Goal: Task Accomplishment & Management: Manage account settings

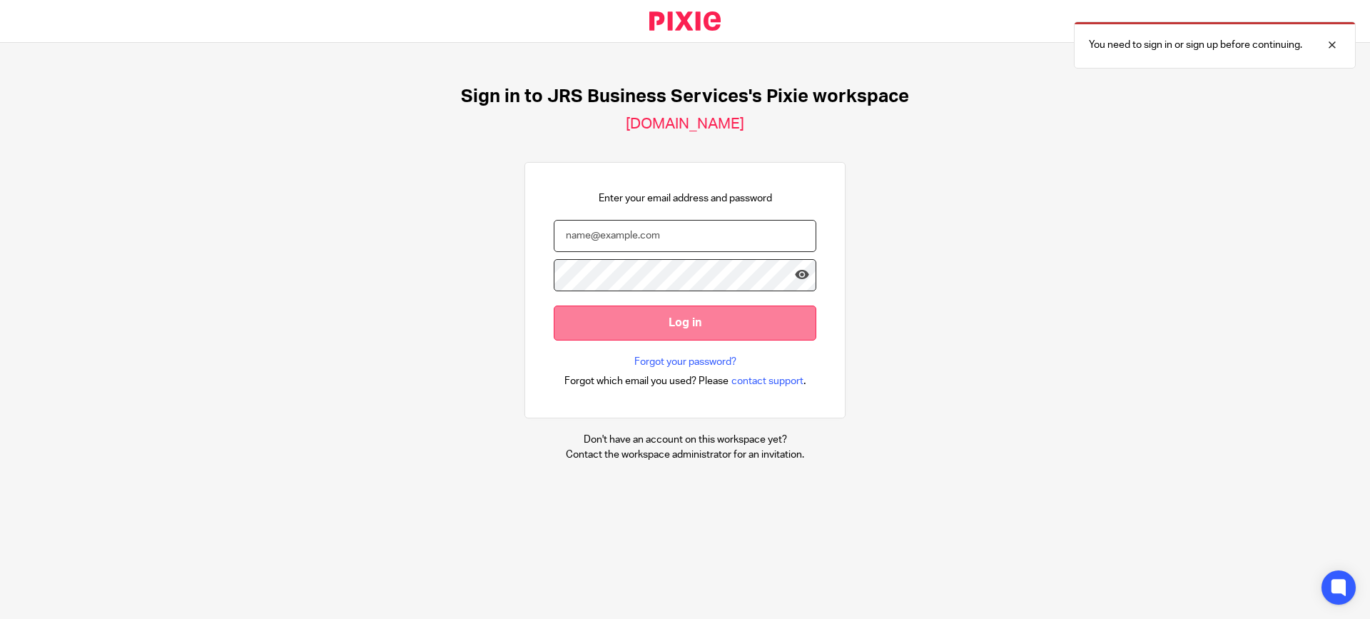
type input "[PERSON_NAME][EMAIL_ADDRESS][DOMAIN_NAME]"
click at [672, 325] on input "Log in" at bounding box center [685, 322] width 263 height 35
type input "[PERSON_NAME][EMAIL_ADDRESS][DOMAIN_NAME]"
click at [667, 327] on input "Log in" at bounding box center [685, 322] width 263 height 35
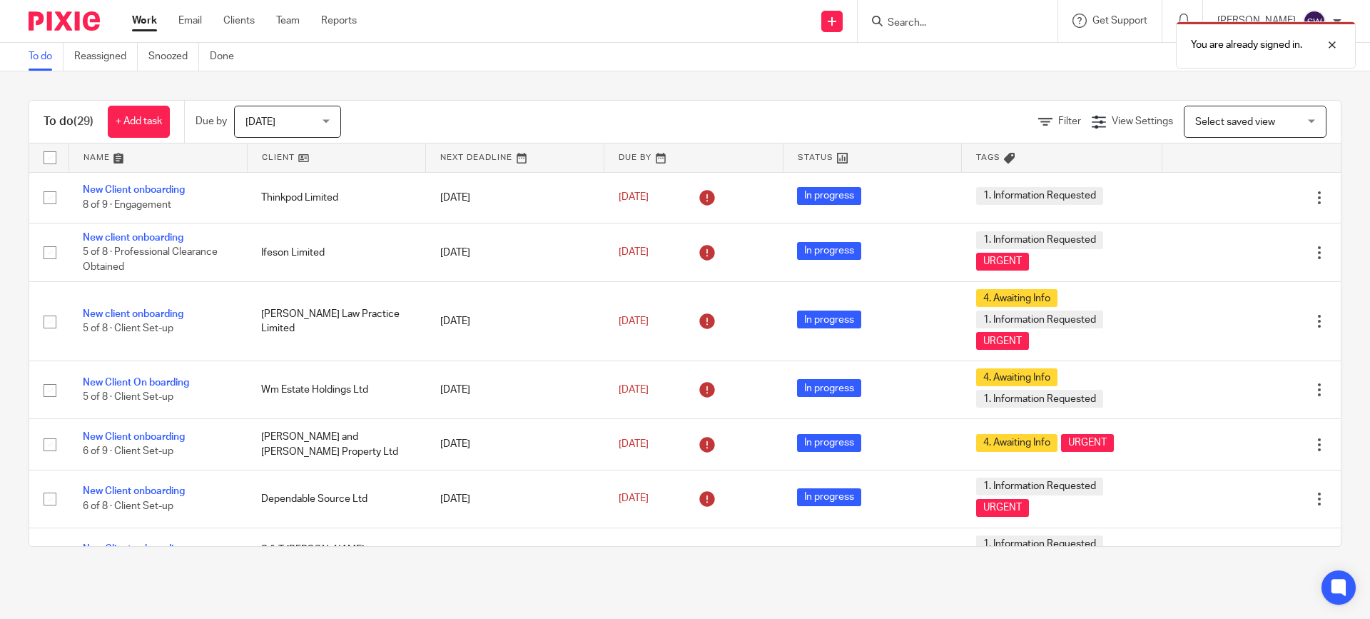
click at [333, 123] on div "Today Today" at bounding box center [287, 122] width 107 height 32
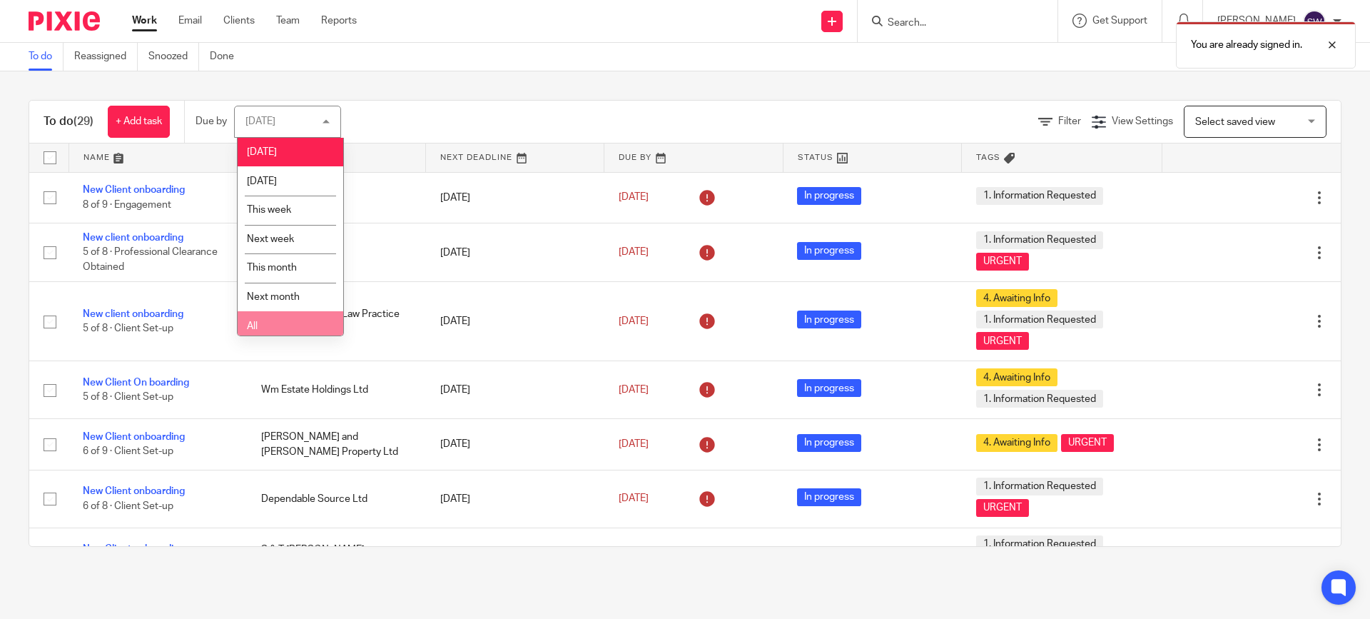
drag, startPoint x: 282, startPoint y: 327, endPoint x: 263, endPoint y: 15, distance: 312.4
click at [281, 318] on li "All" at bounding box center [291, 325] width 106 height 29
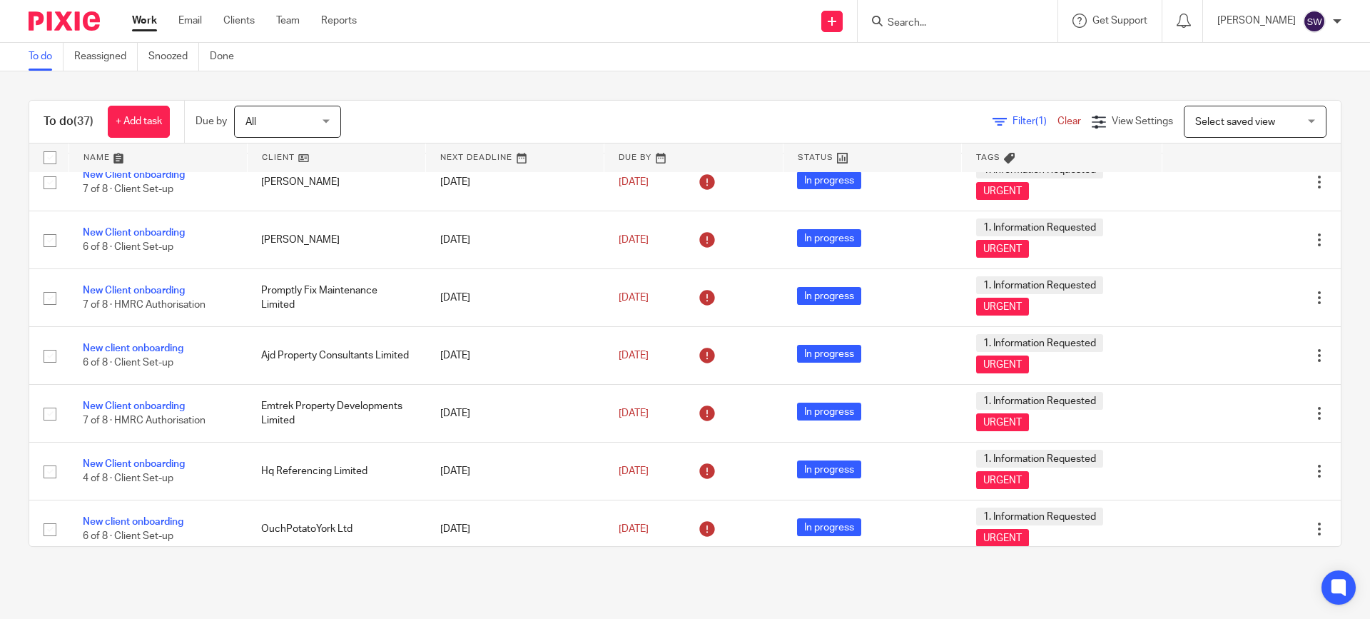
scroll to position [571, 0]
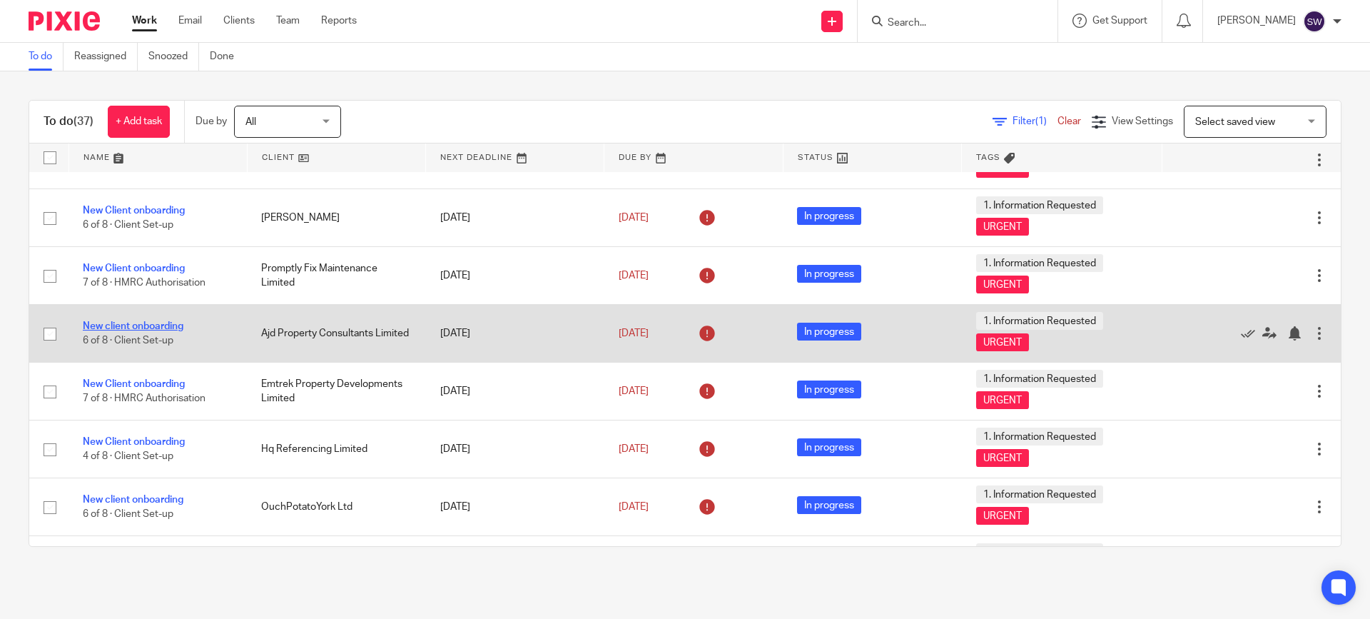
click at [168, 330] on link "New client onboarding" at bounding box center [133, 326] width 101 height 10
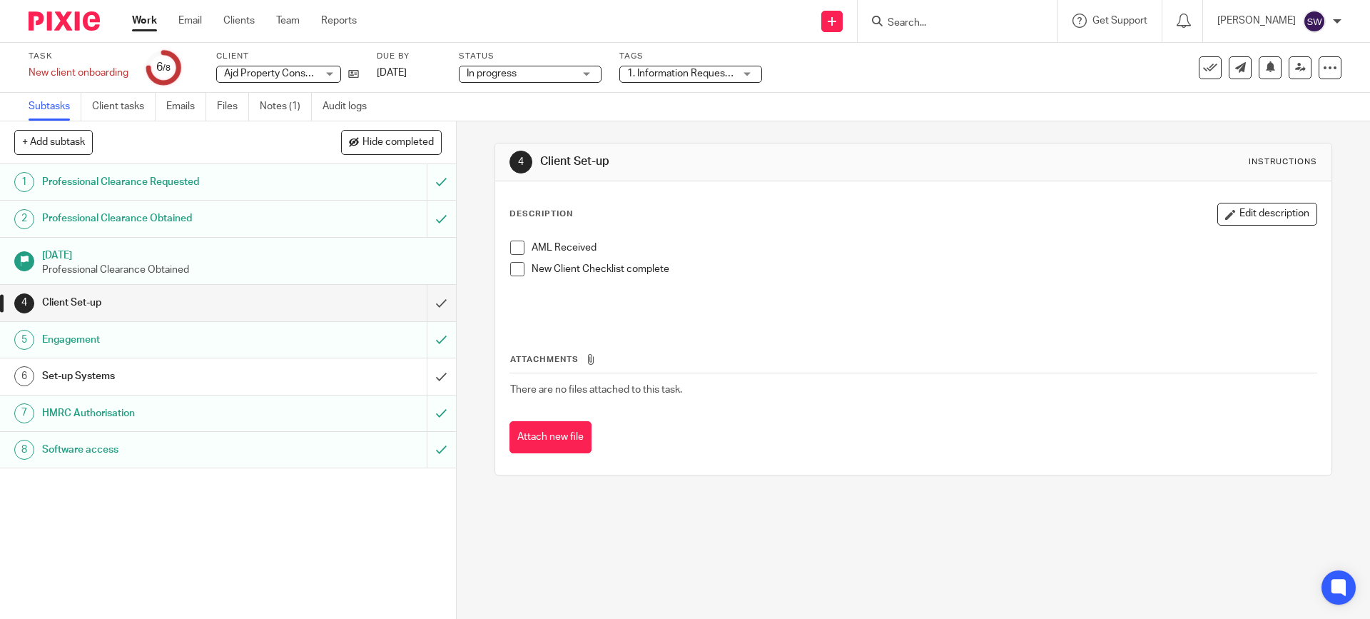
click at [512, 248] on span at bounding box center [517, 247] width 14 height 14
click at [323, 376] on div "Set-up Systems" at bounding box center [227, 375] width 370 height 21
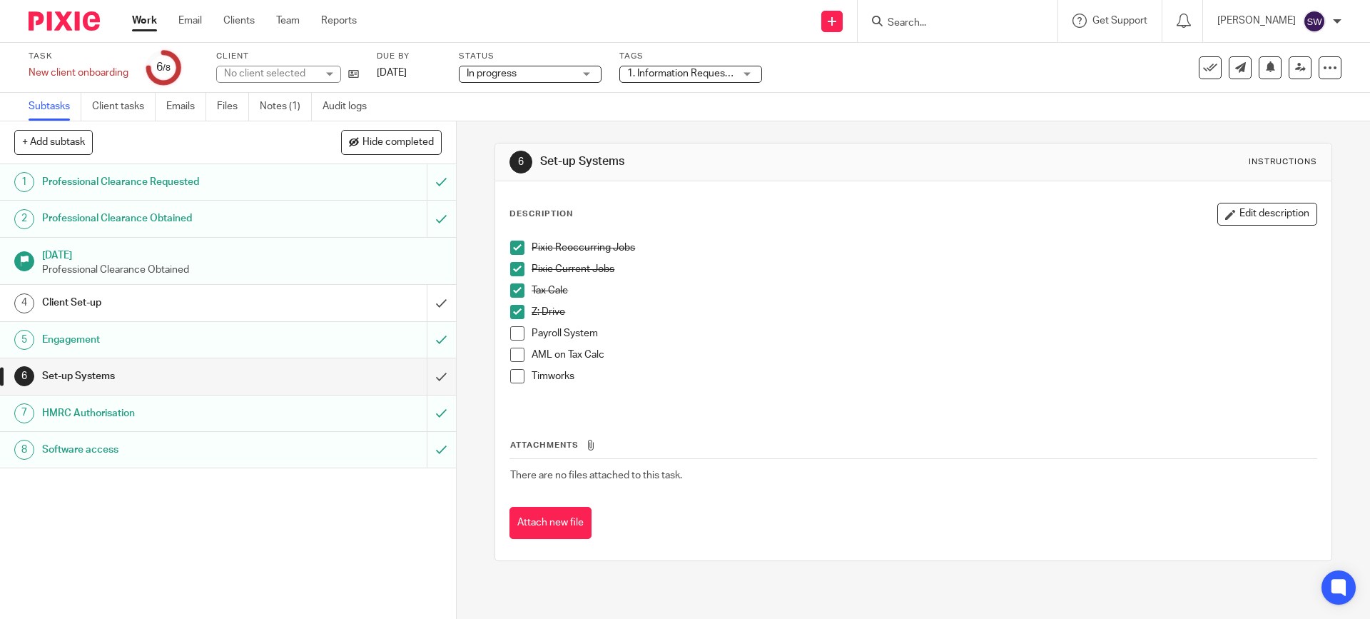
click at [512, 350] on span at bounding box center [517, 354] width 14 height 14
click at [428, 381] on input "submit" at bounding box center [228, 376] width 456 height 36
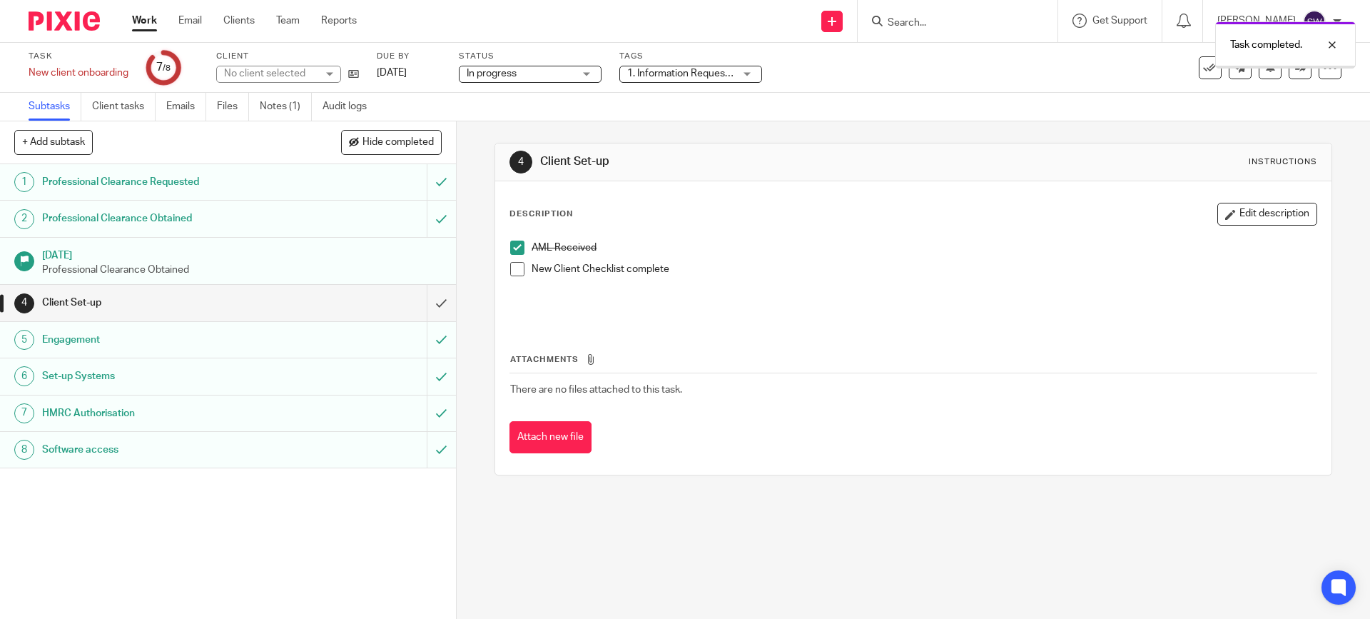
click at [150, 21] on link "Work" at bounding box center [144, 21] width 25 height 14
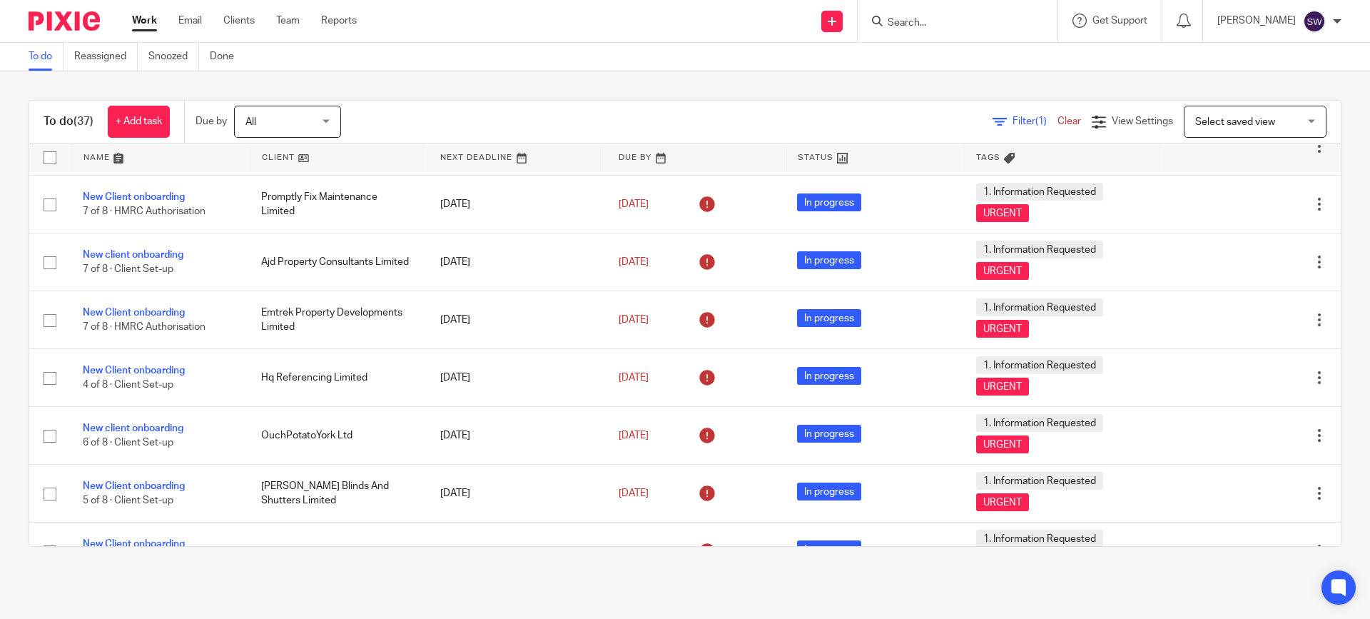
scroll to position [713, 0]
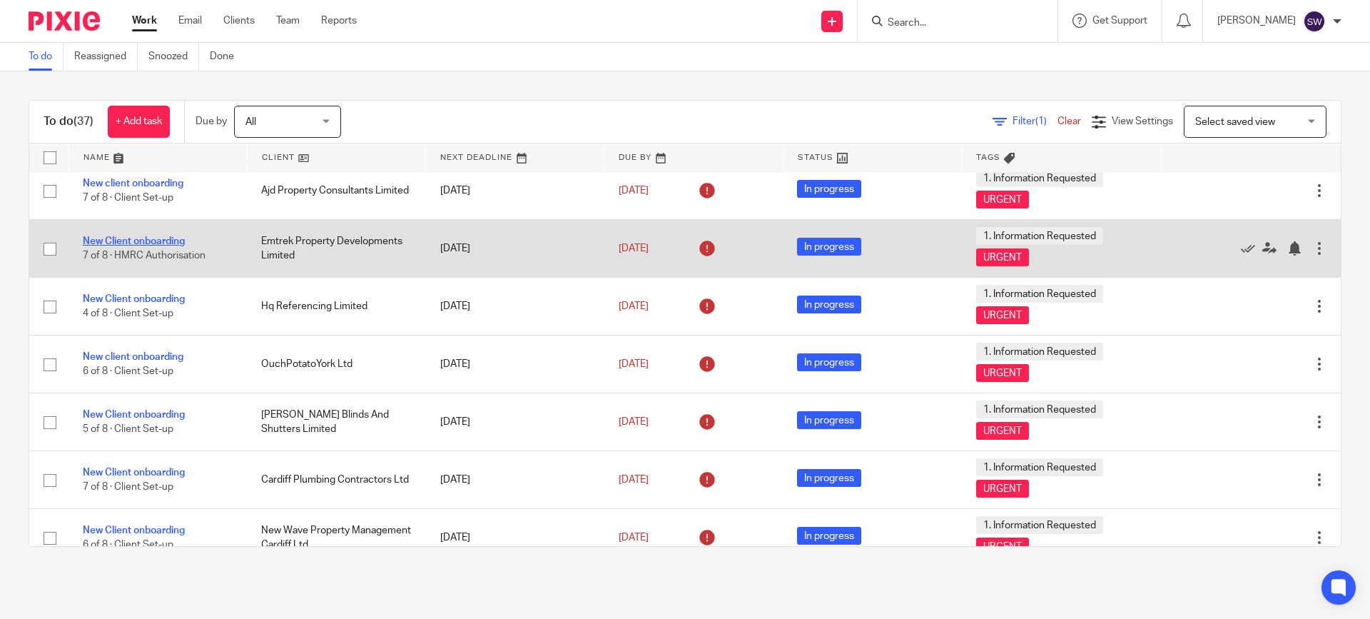
click at [115, 240] on link "New Client onboarding" at bounding box center [134, 241] width 102 height 10
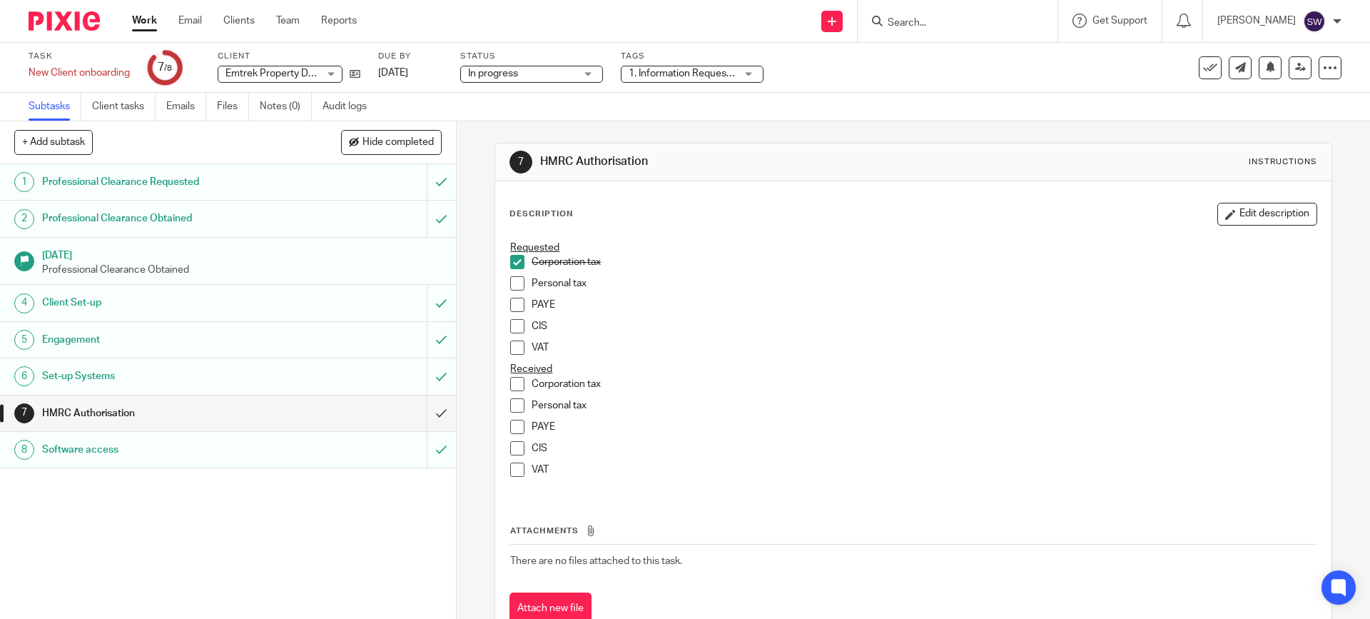
click at [146, 17] on link "Work" at bounding box center [144, 21] width 25 height 14
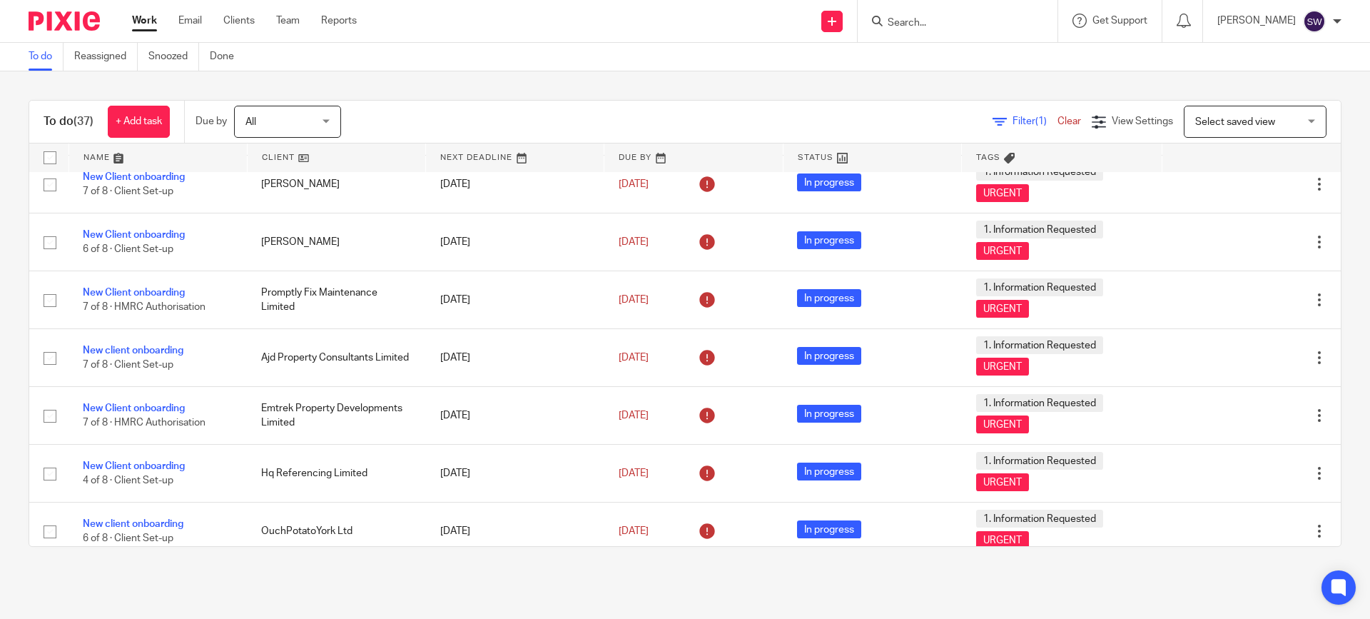
scroll to position [571, 0]
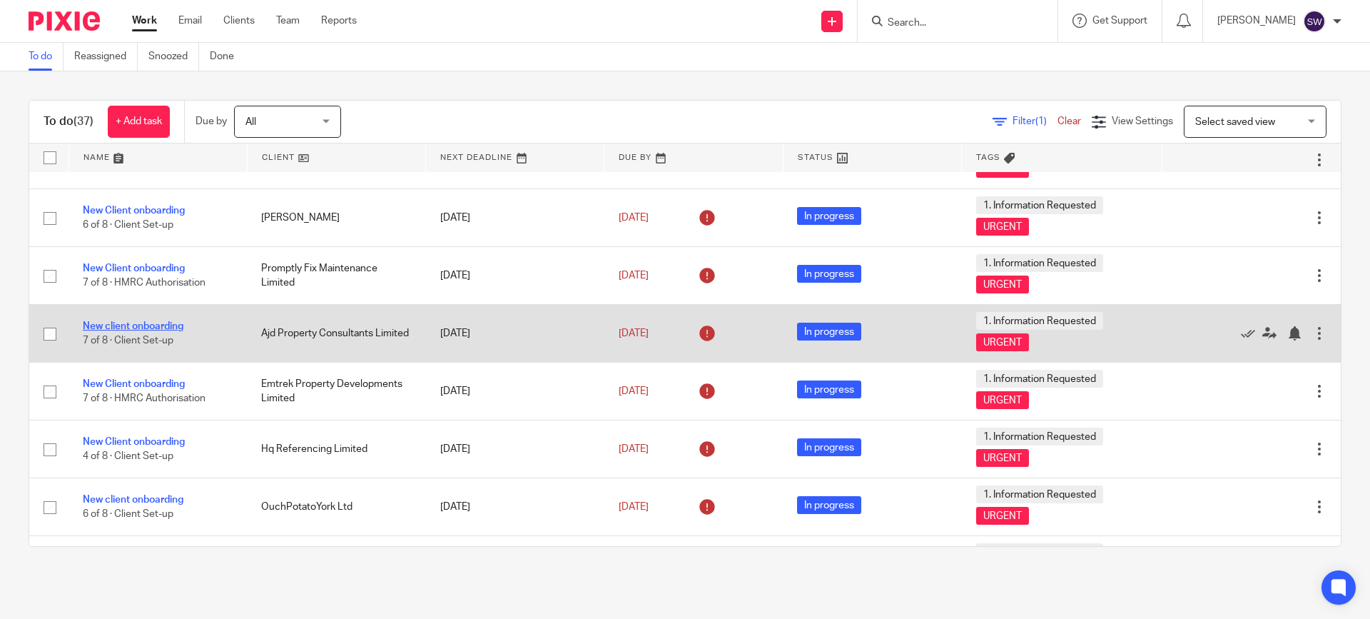
click at [164, 327] on link "New client onboarding" at bounding box center [133, 326] width 101 height 10
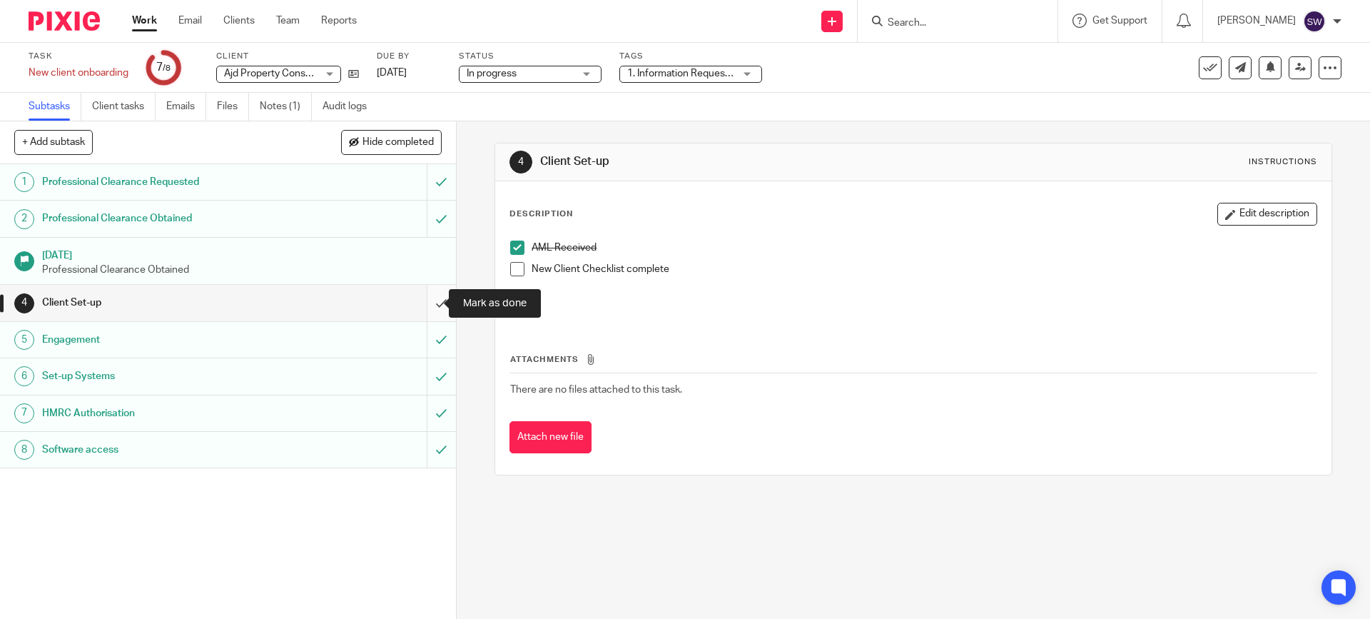
click at [430, 303] on input "submit" at bounding box center [228, 303] width 456 height 36
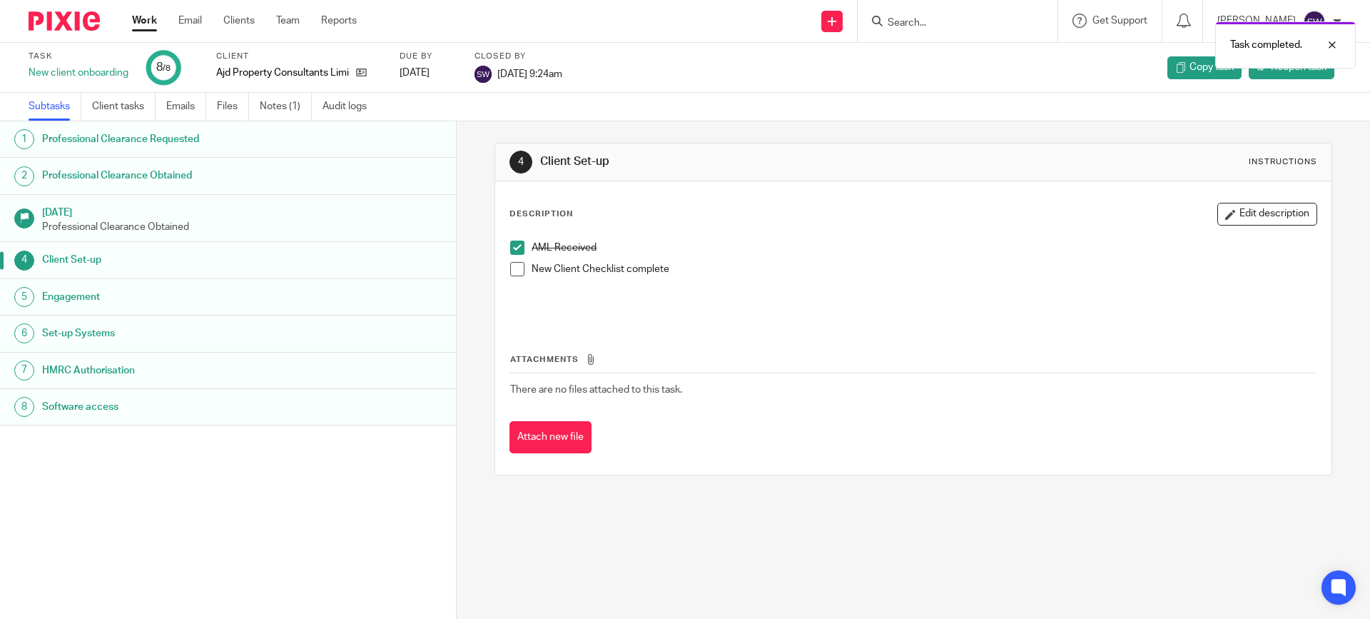
click at [141, 18] on link "Work" at bounding box center [144, 21] width 25 height 14
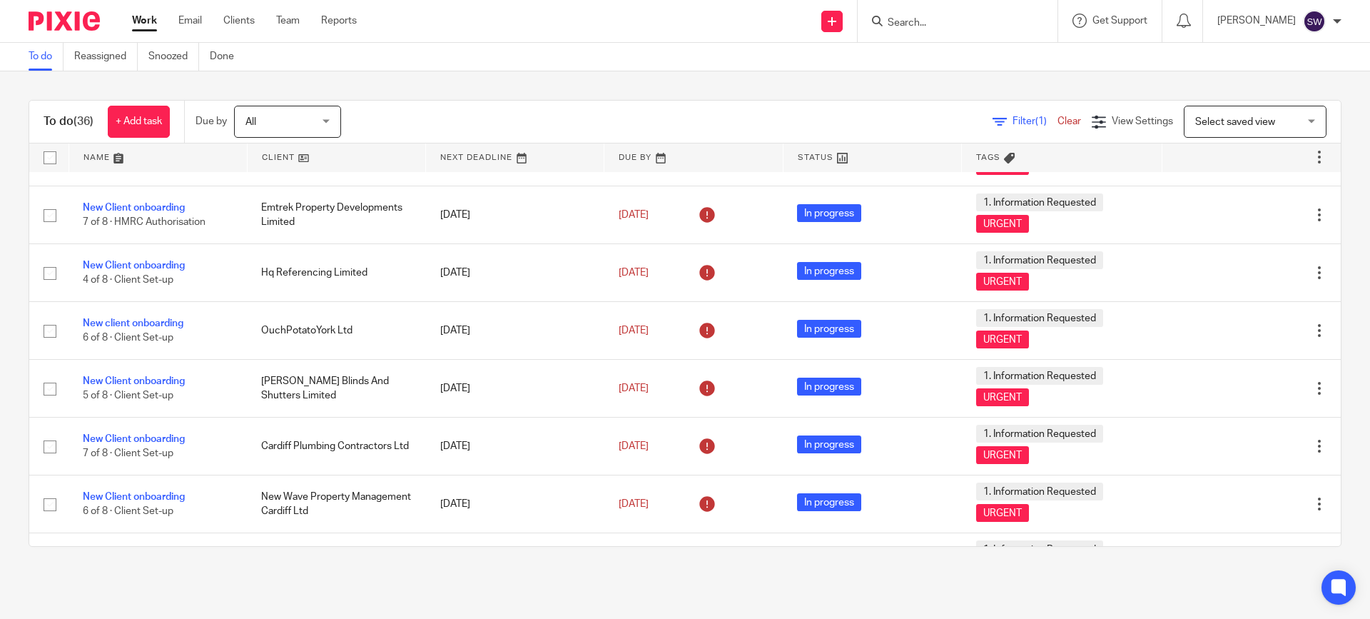
scroll to position [713, 0]
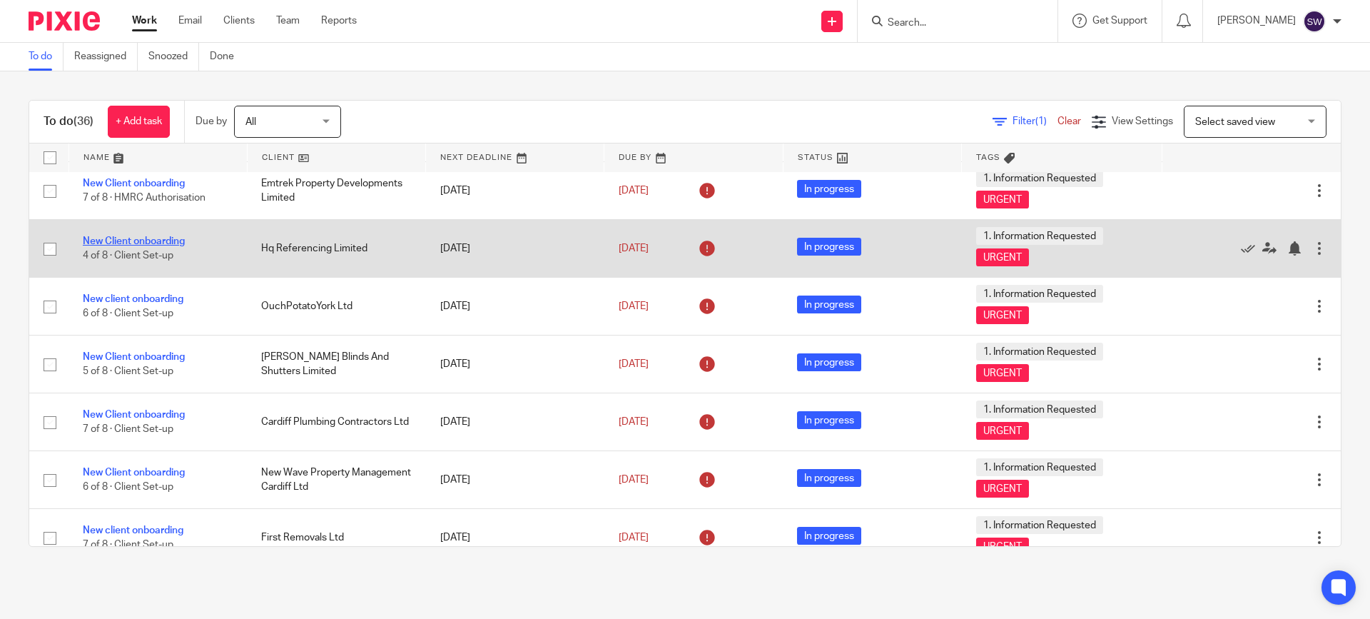
click at [173, 243] on link "New Client onboarding" at bounding box center [134, 241] width 102 height 10
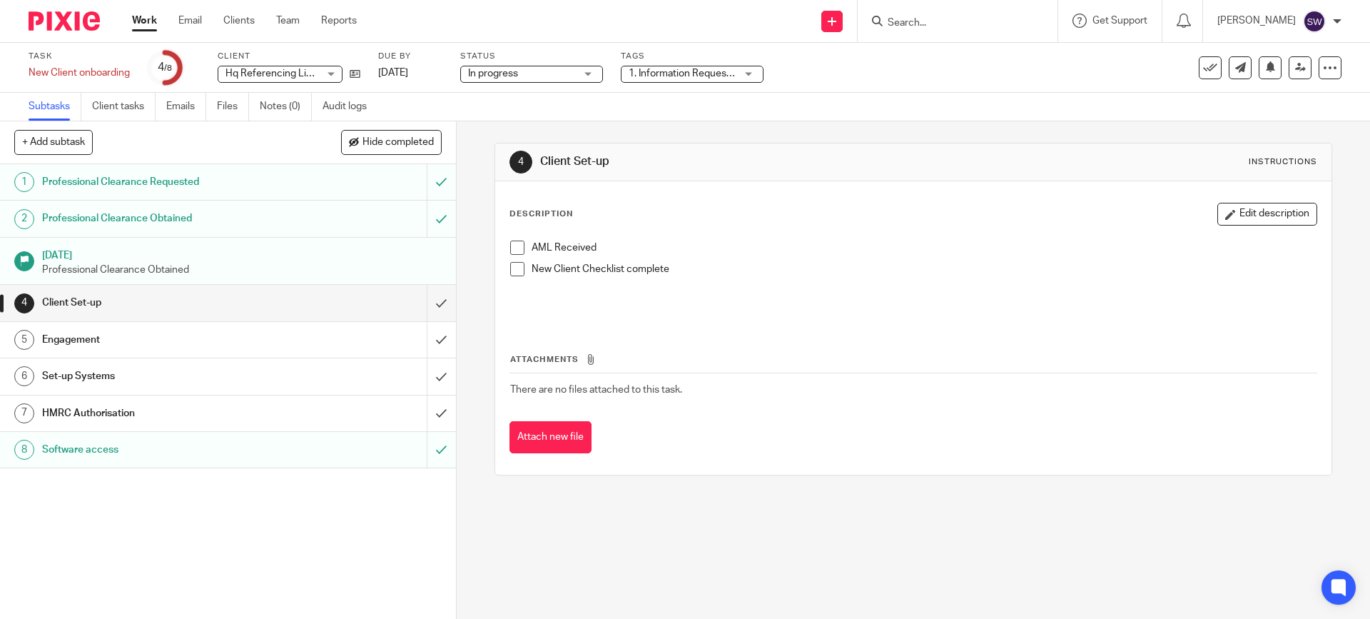
click at [512, 249] on span at bounding box center [517, 247] width 14 height 14
click at [349, 338] on div "Engagement" at bounding box center [227, 339] width 370 height 21
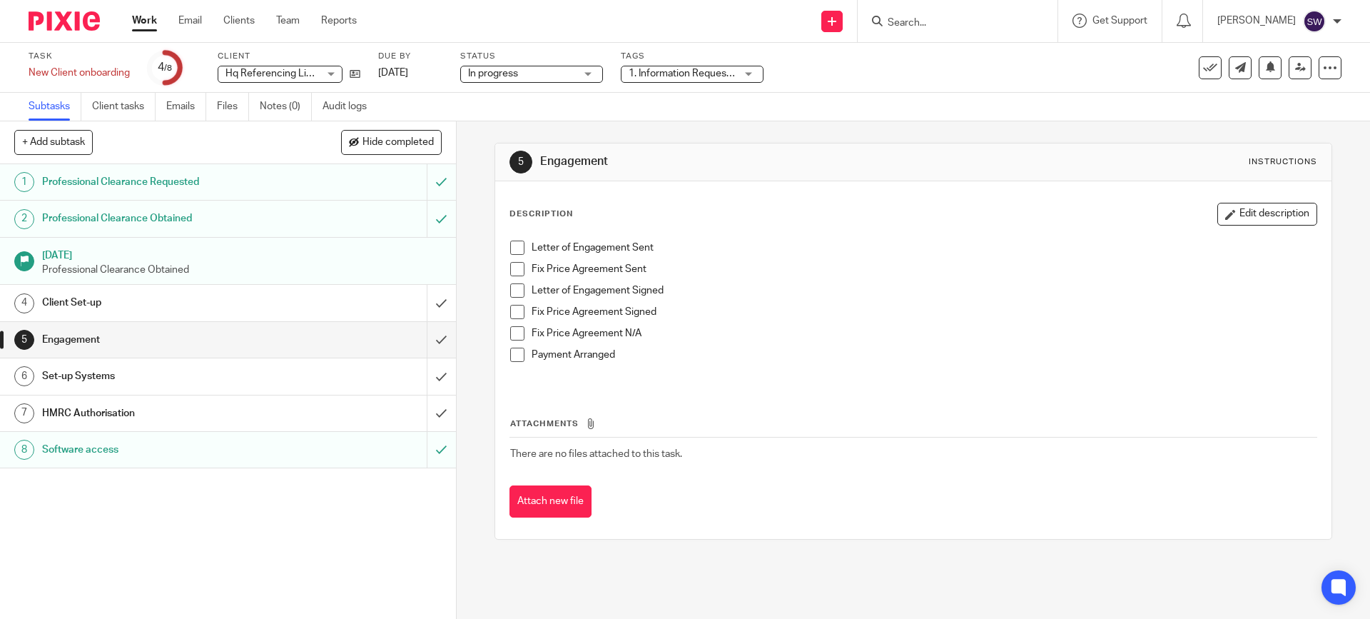
click at [342, 382] on div "Set-up Systems" at bounding box center [227, 375] width 370 height 21
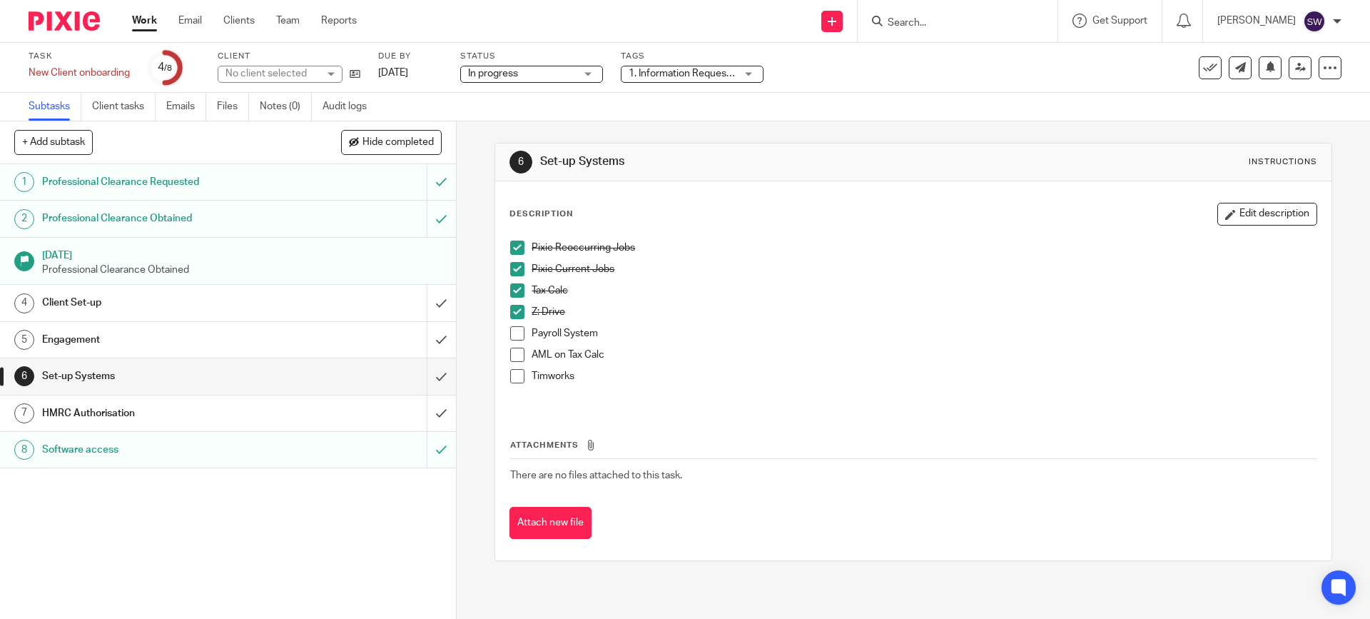
click at [512, 353] on span at bounding box center [517, 354] width 14 height 14
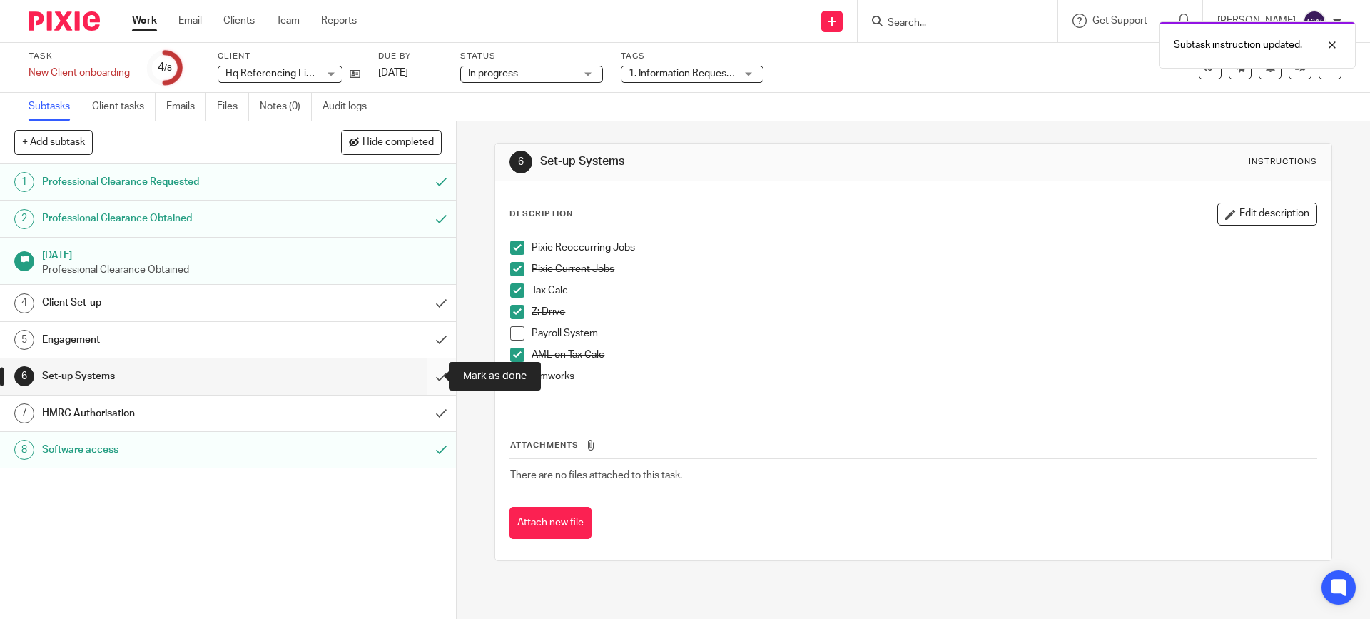
click at [422, 379] on input "submit" at bounding box center [228, 376] width 456 height 36
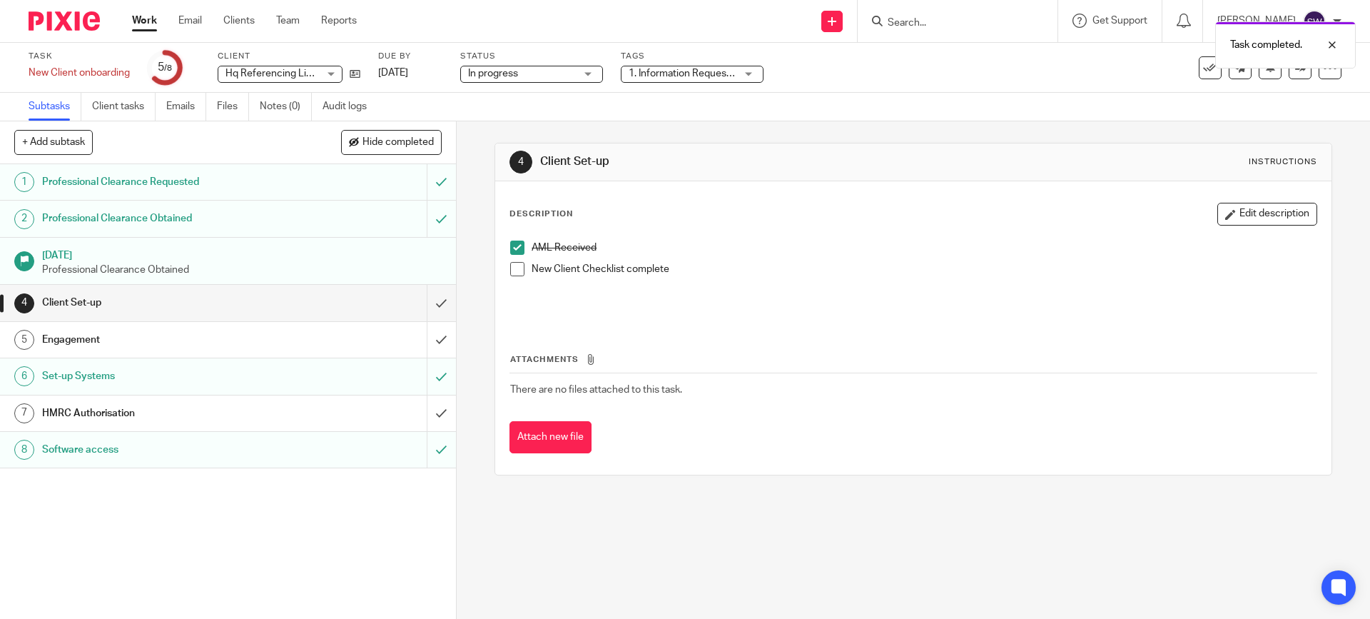
click at [340, 335] on div "Engagement" at bounding box center [227, 339] width 370 height 21
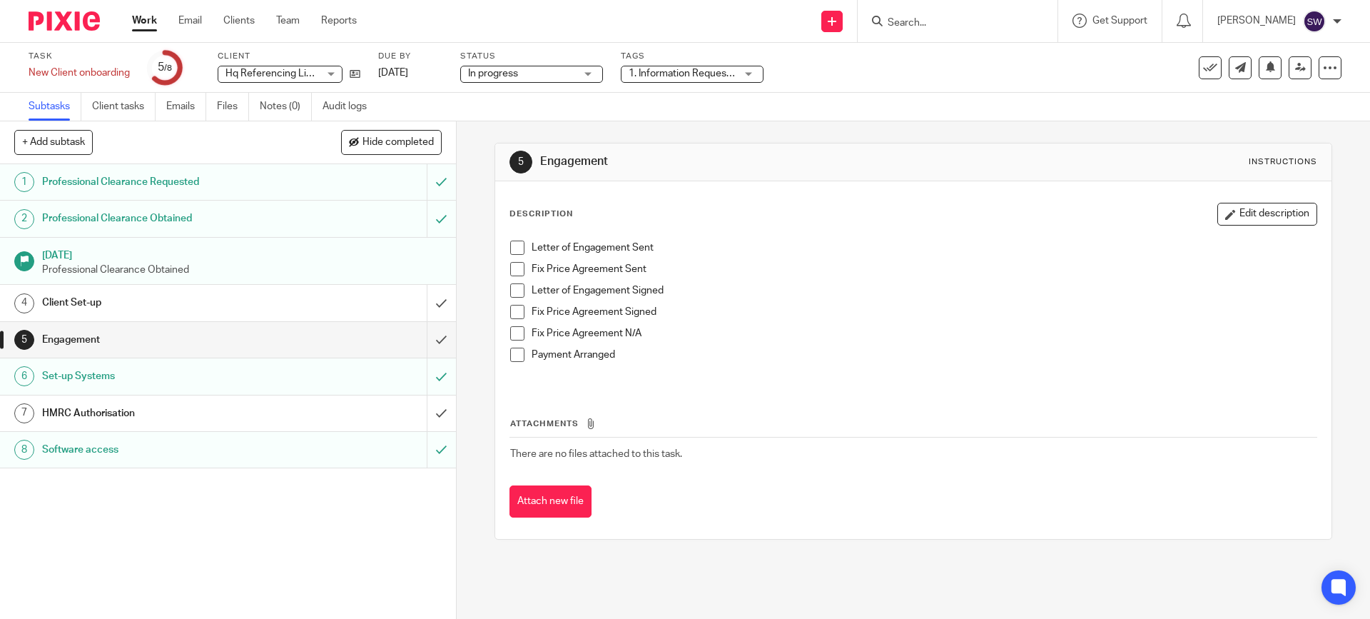
click at [514, 250] on span at bounding box center [517, 247] width 14 height 14
click at [512, 288] on span at bounding box center [517, 290] width 14 height 14
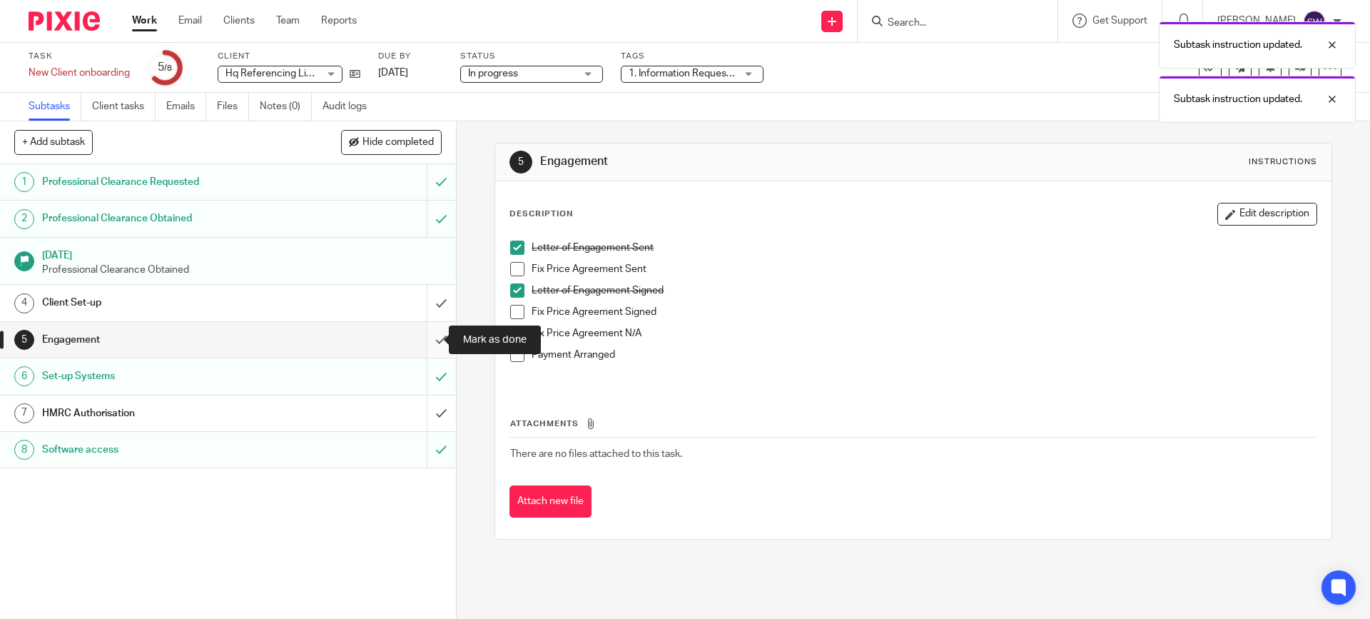
click at [430, 337] on input "submit" at bounding box center [228, 340] width 456 height 36
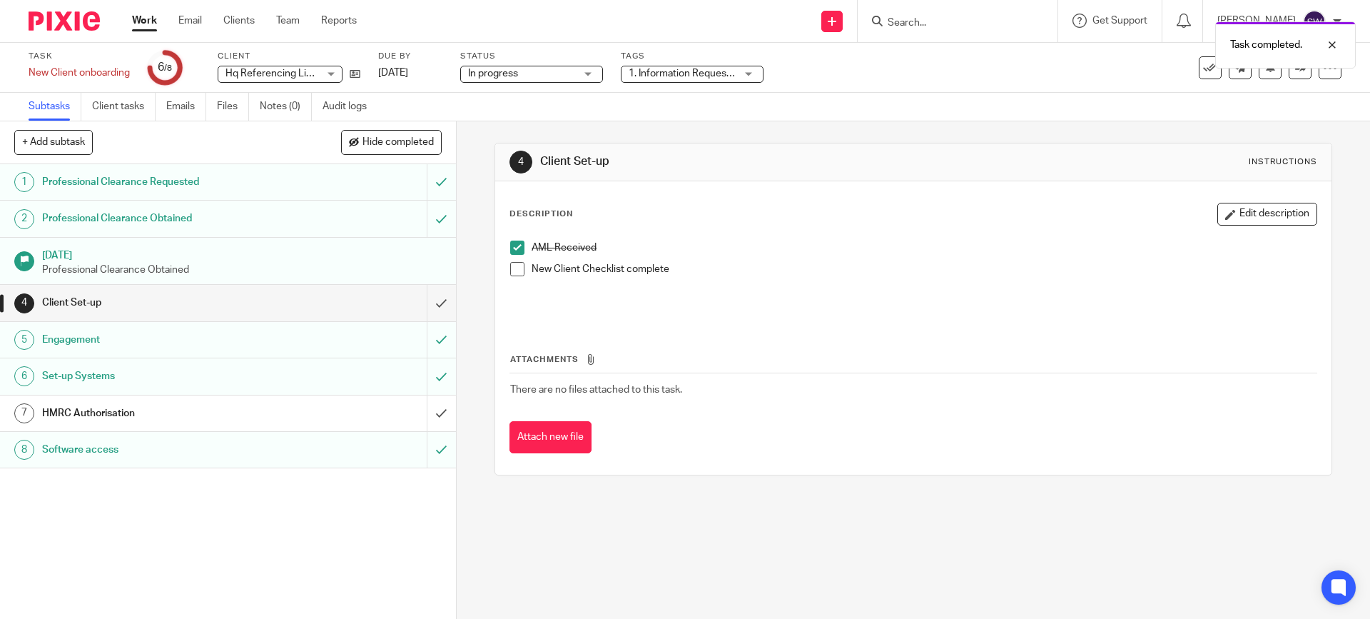
click at [158, 407] on h1 "HMRC Authorisation" at bounding box center [165, 412] width 247 height 21
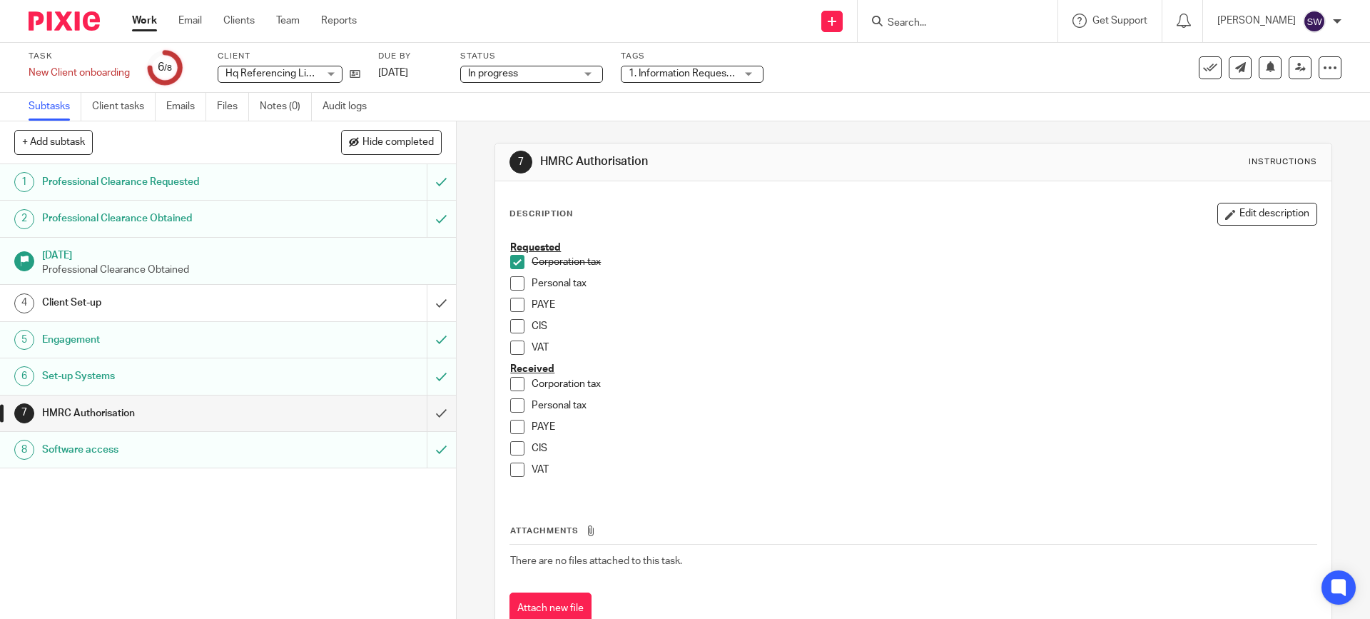
click at [143, 21] on link "Work" at bounding box center [144, 21] width 25 height 14
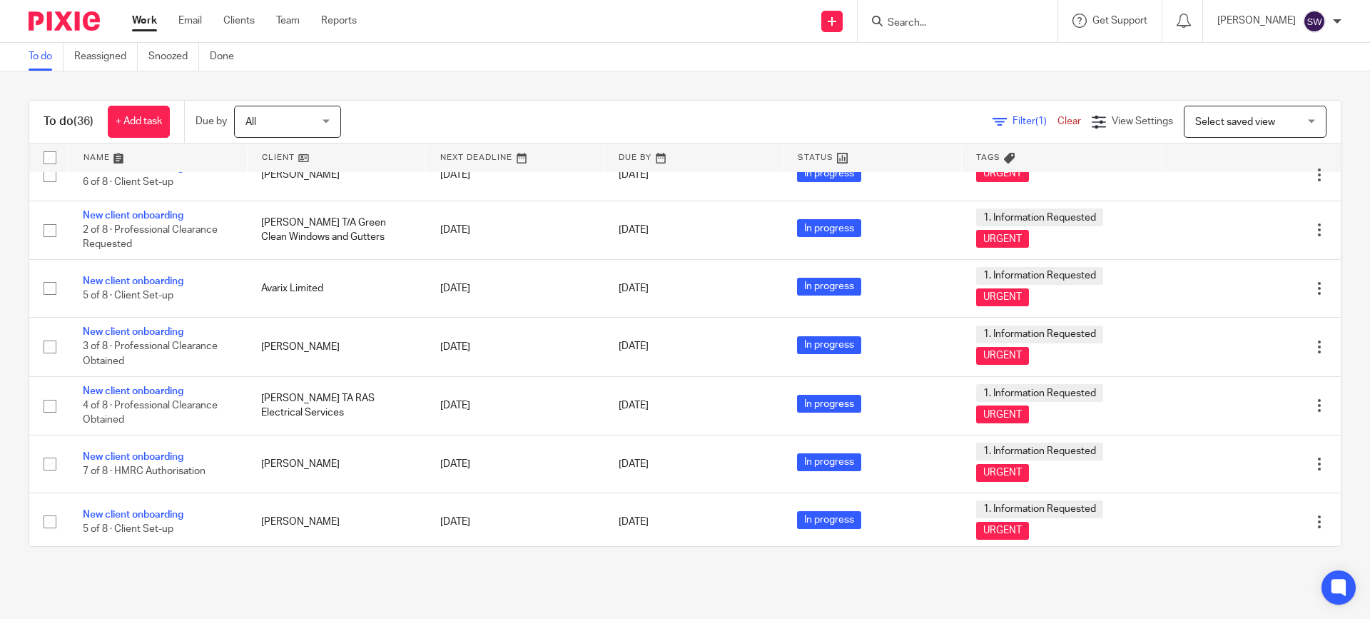
scroll to position [1717, 0]
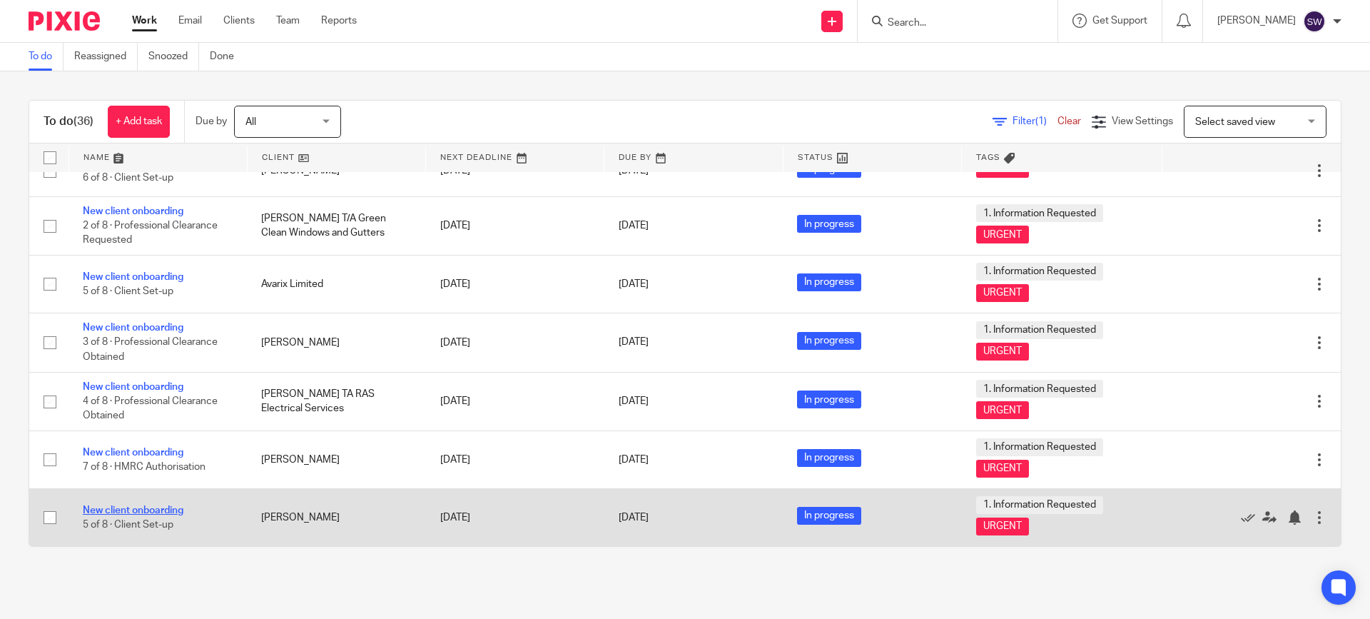
click at [121, 510] on link "New client onboarding" at bounding box center [133, 510] width 101 height 10
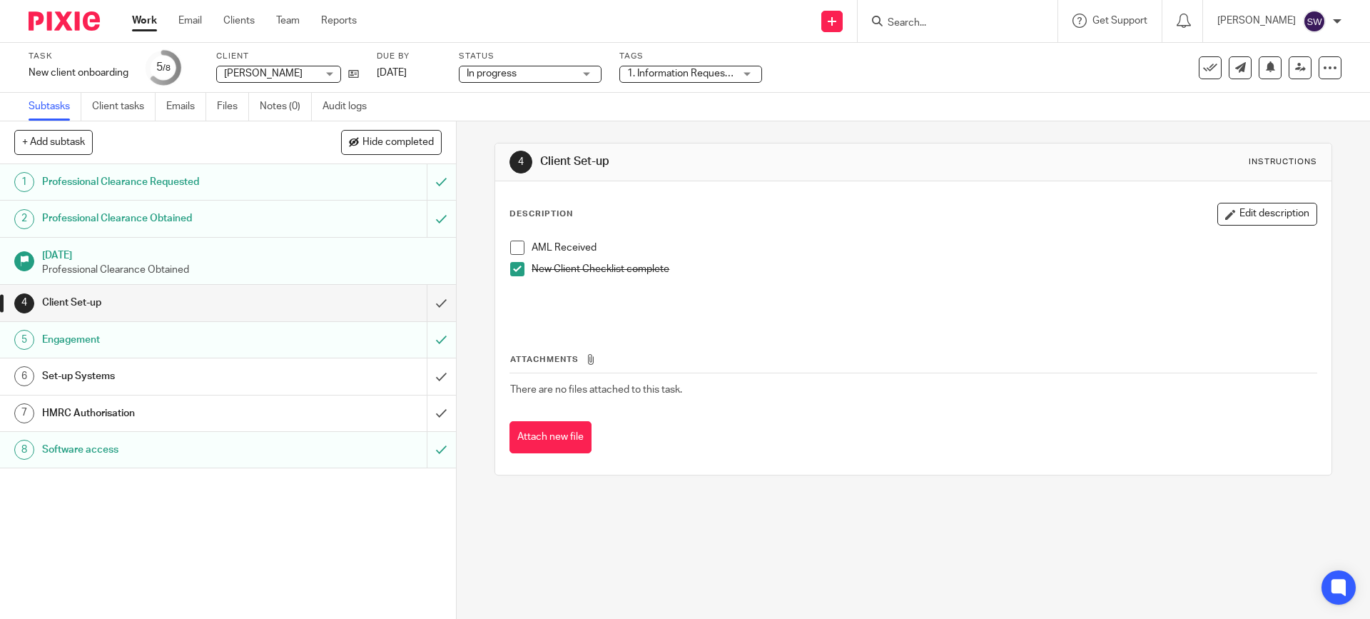
click at [514, 248] on span at bounding box center [517, 247] width 14 height 14
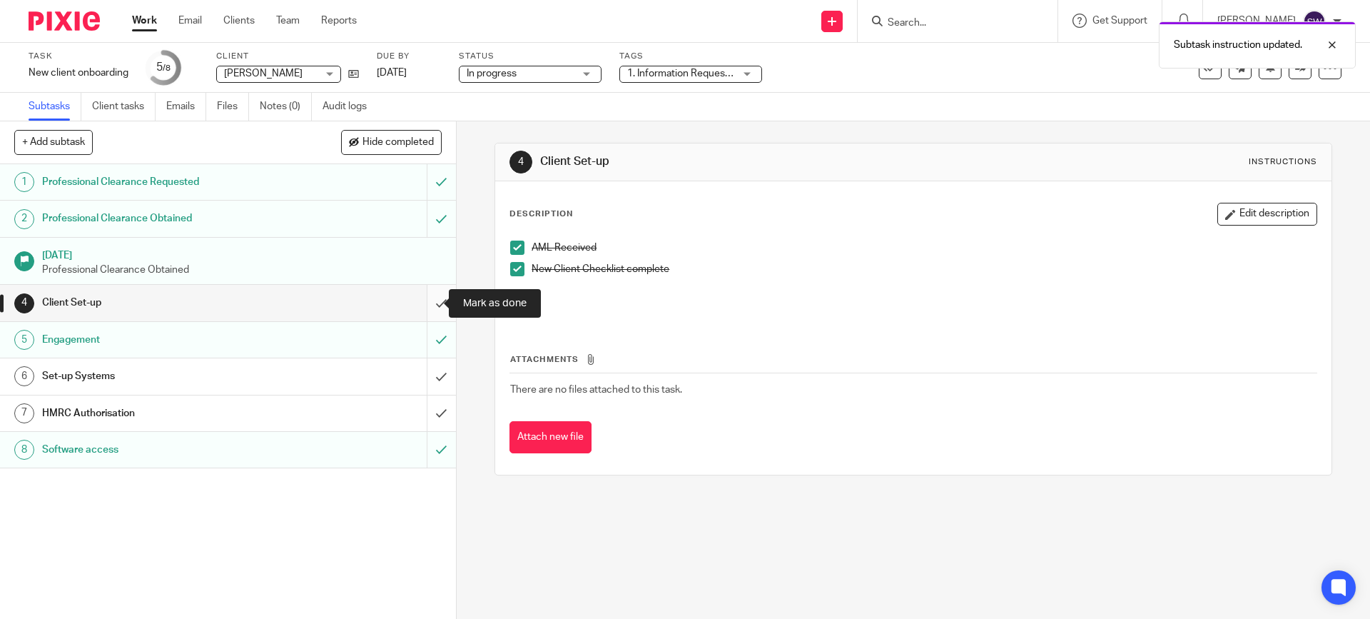
click at [425, 299] on input "submit" at bounding box center [228, 303] width 456 height 36
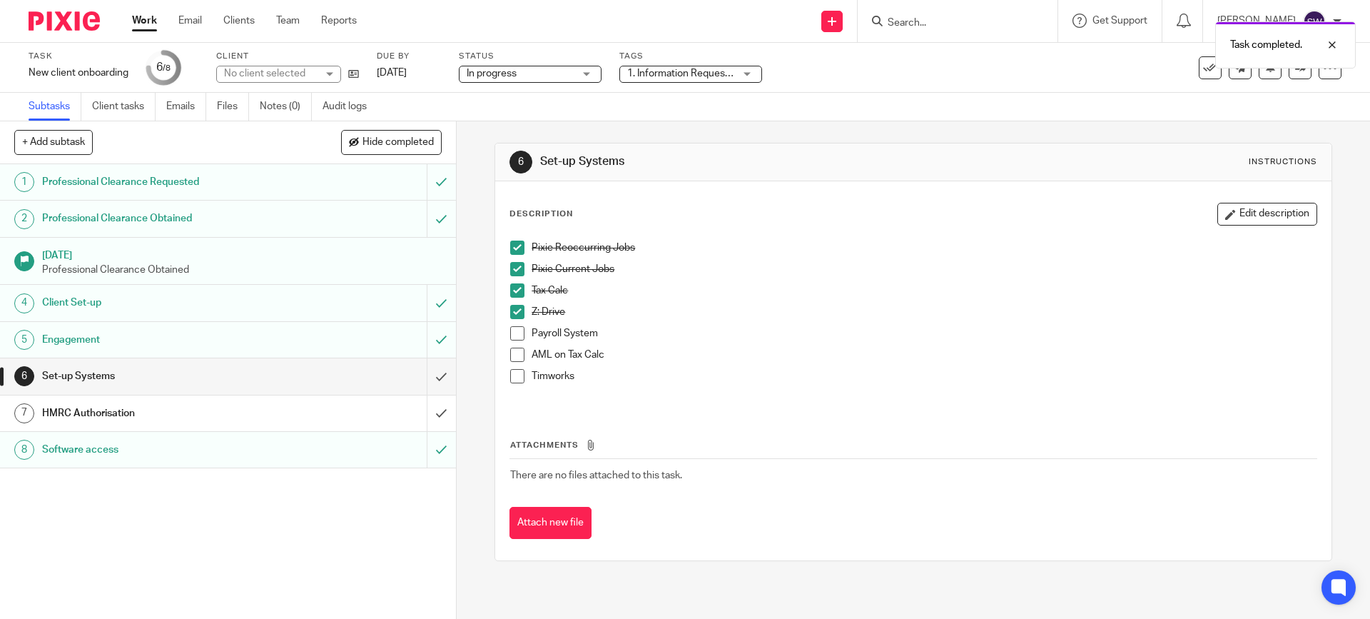
click at [357, 412] on div "HMRC Authorisation" at bounding box center [227, 412] width 370 height 21
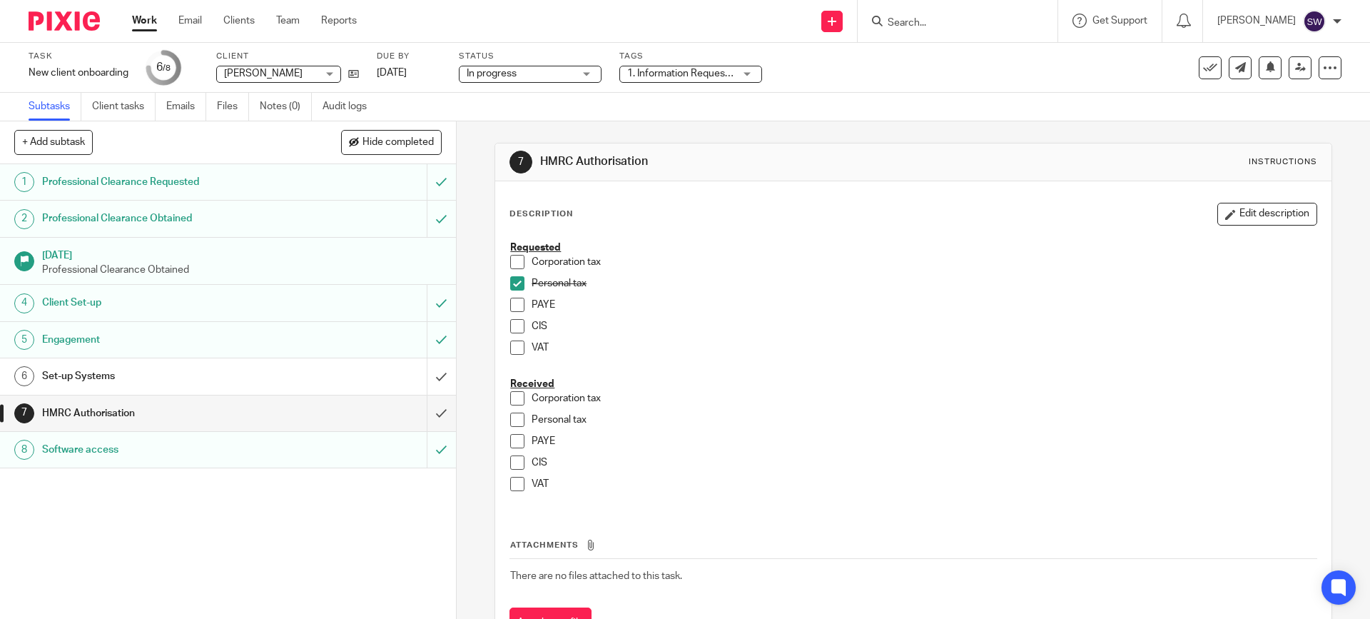
click at [397, 374] on div "Set-up Systems" at bounding box center [227, 375] width 370 height 21
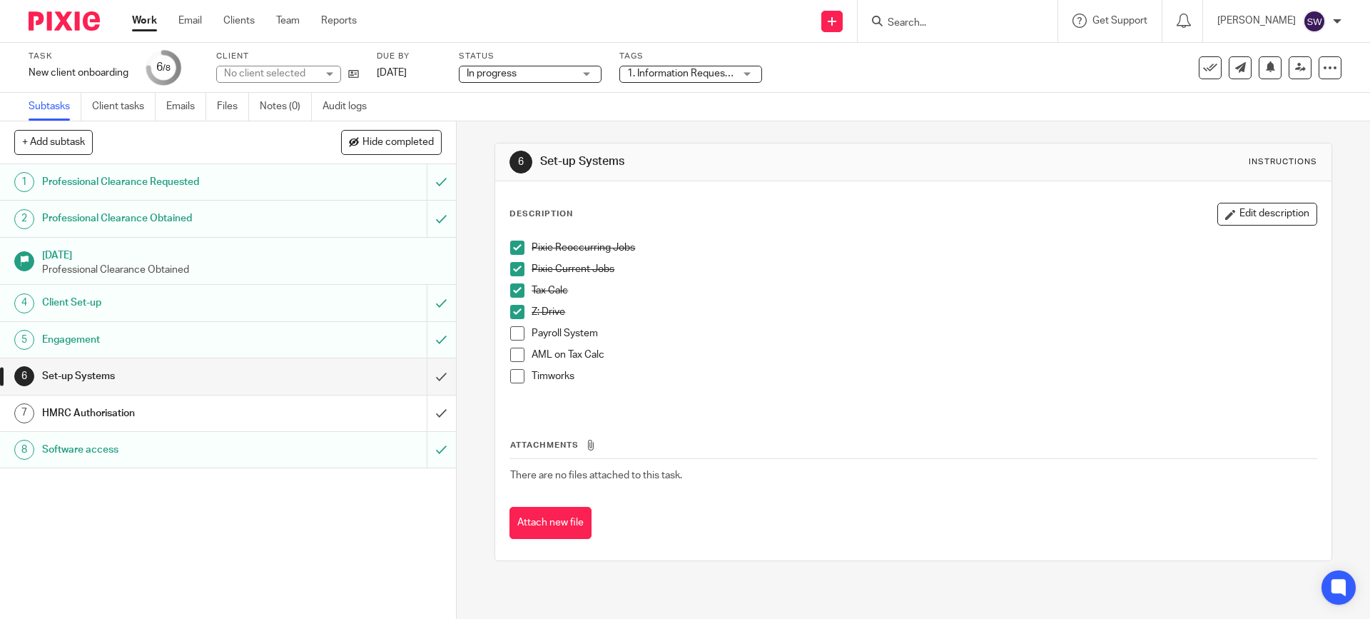
click at [514, 350] on span at bounding box center [517, 354] width 14 height 14
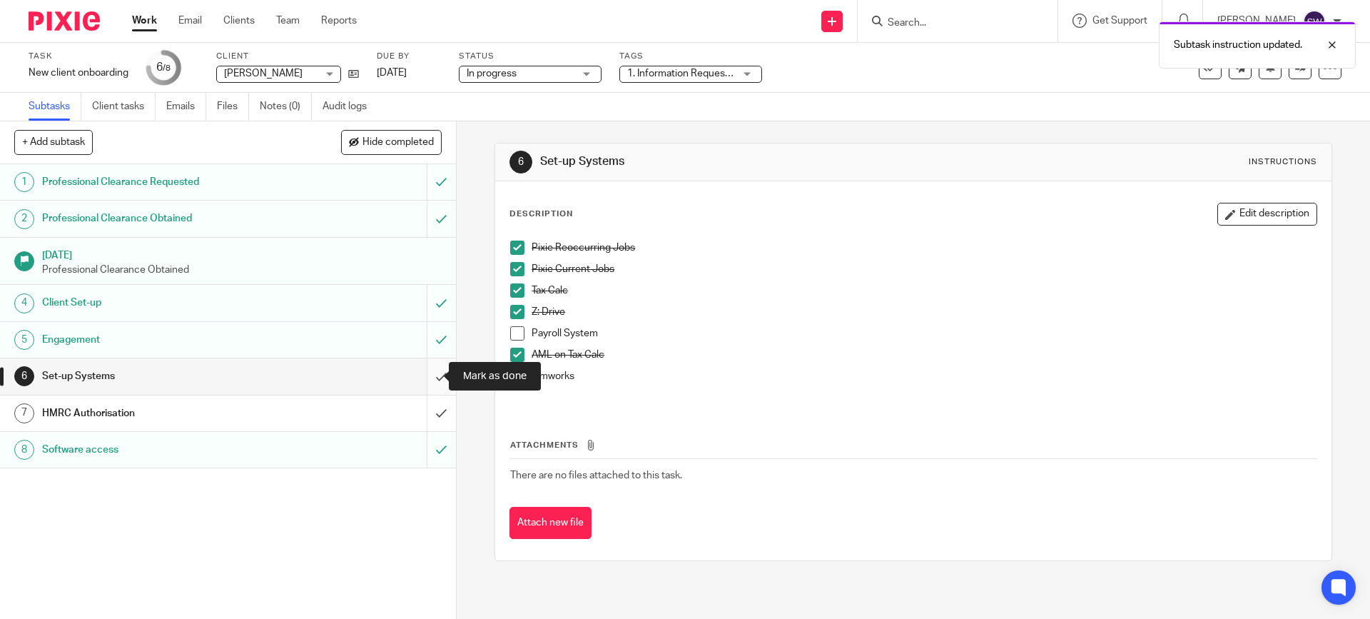
click at [430, 372] on input "submit" at bounding box center [228, 376] width 456 height 36
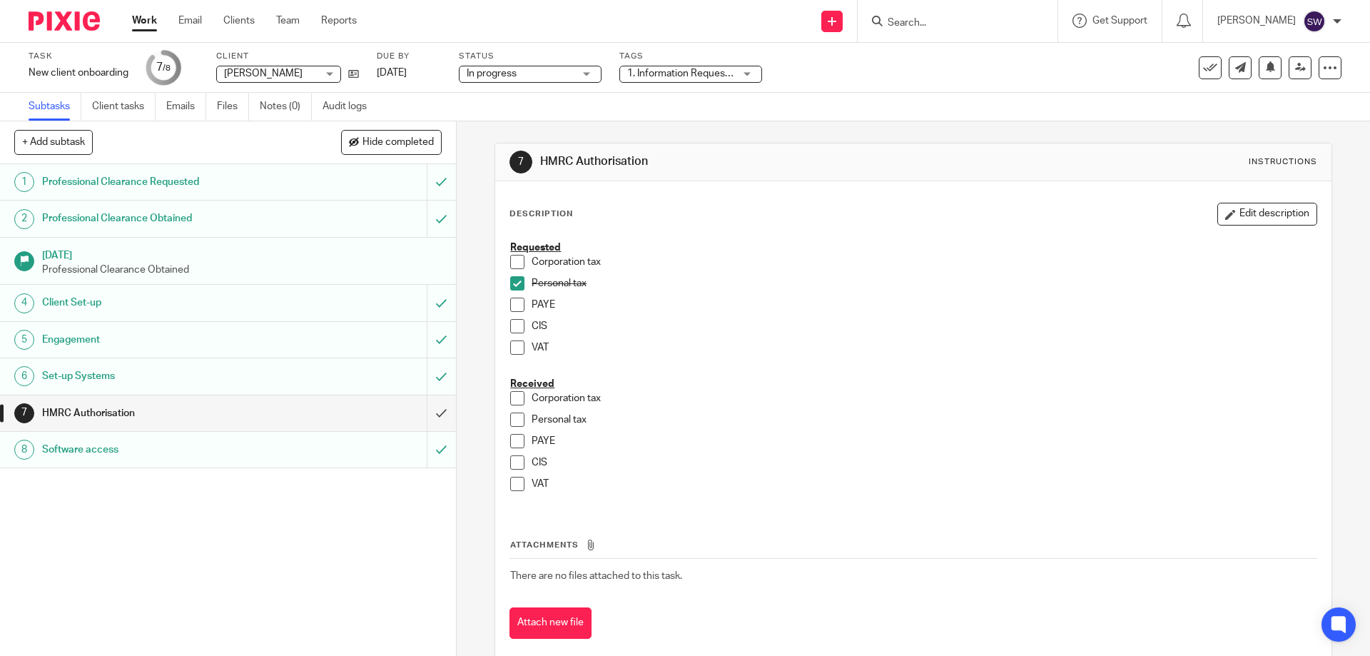
click at [145, 19] on link "Work" at bounding box center [144, 21] width 25 height 14
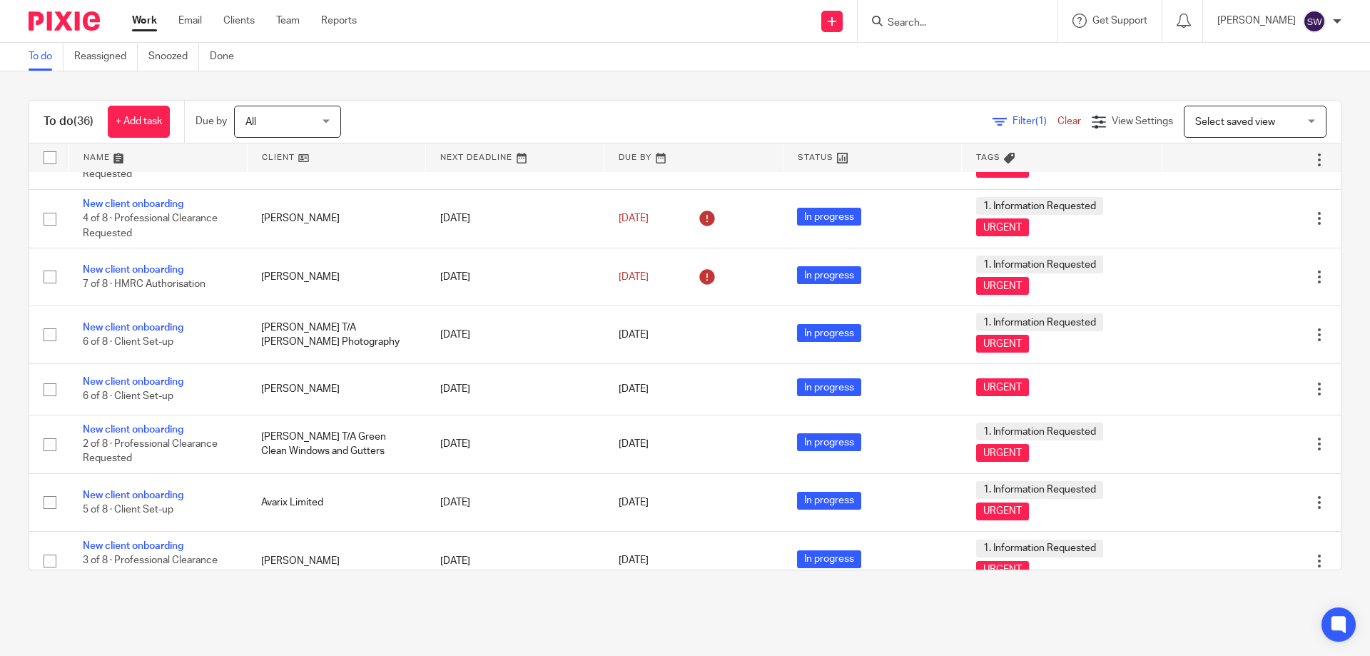
scroll to position [1693, 0]
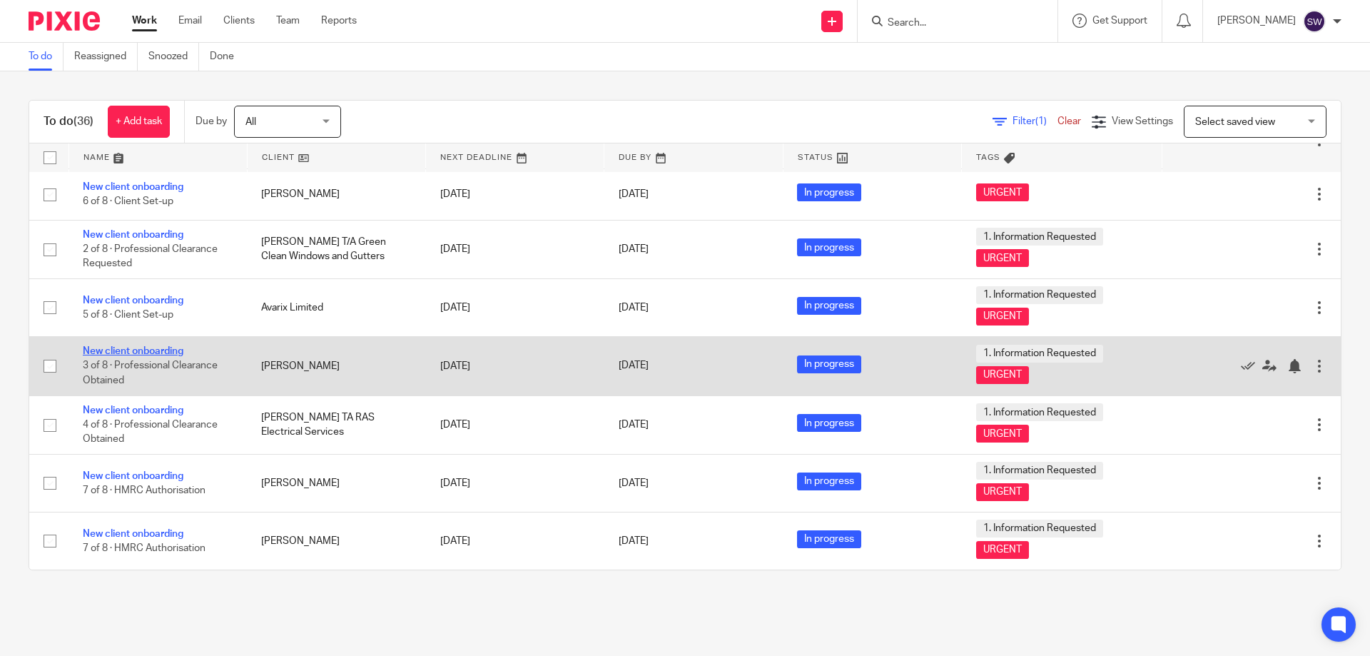
click at [122, 351] on link "New client onboarding" at bounding box center [133, 351] width 101 height 10
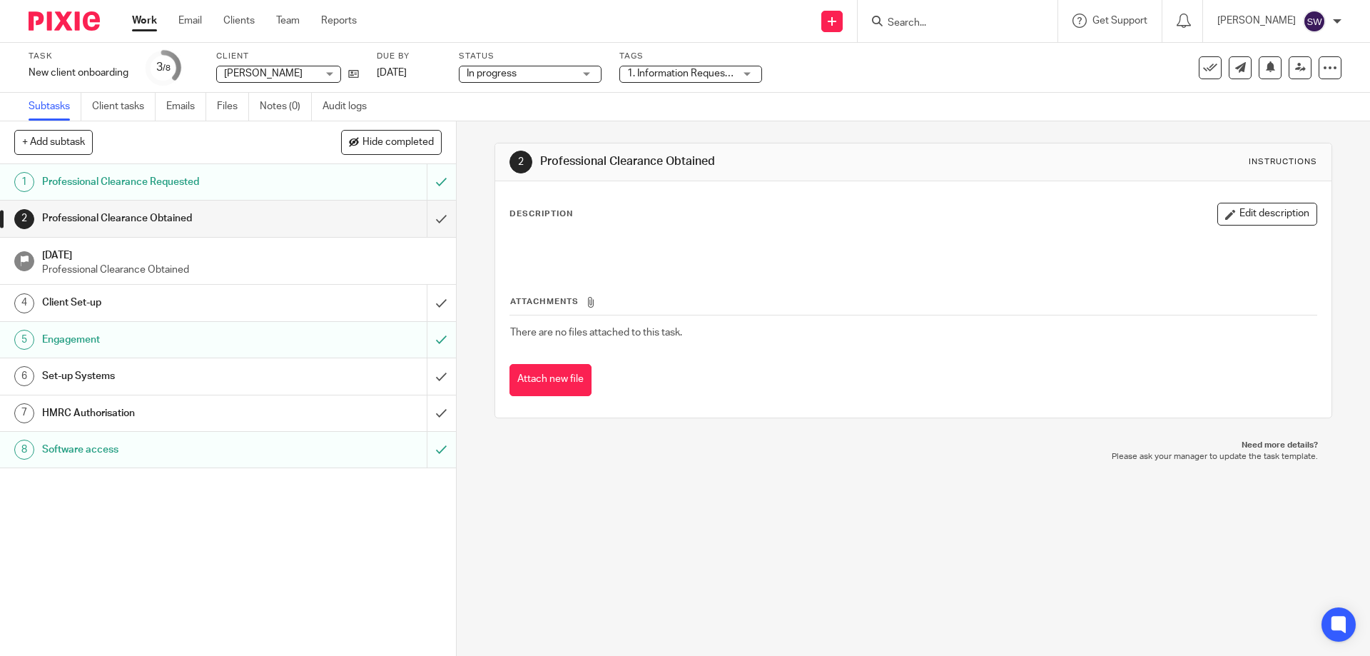
click at [170, 304] on h1 "Client Set-up" at bounding box center [165, 302] width 247 height 21
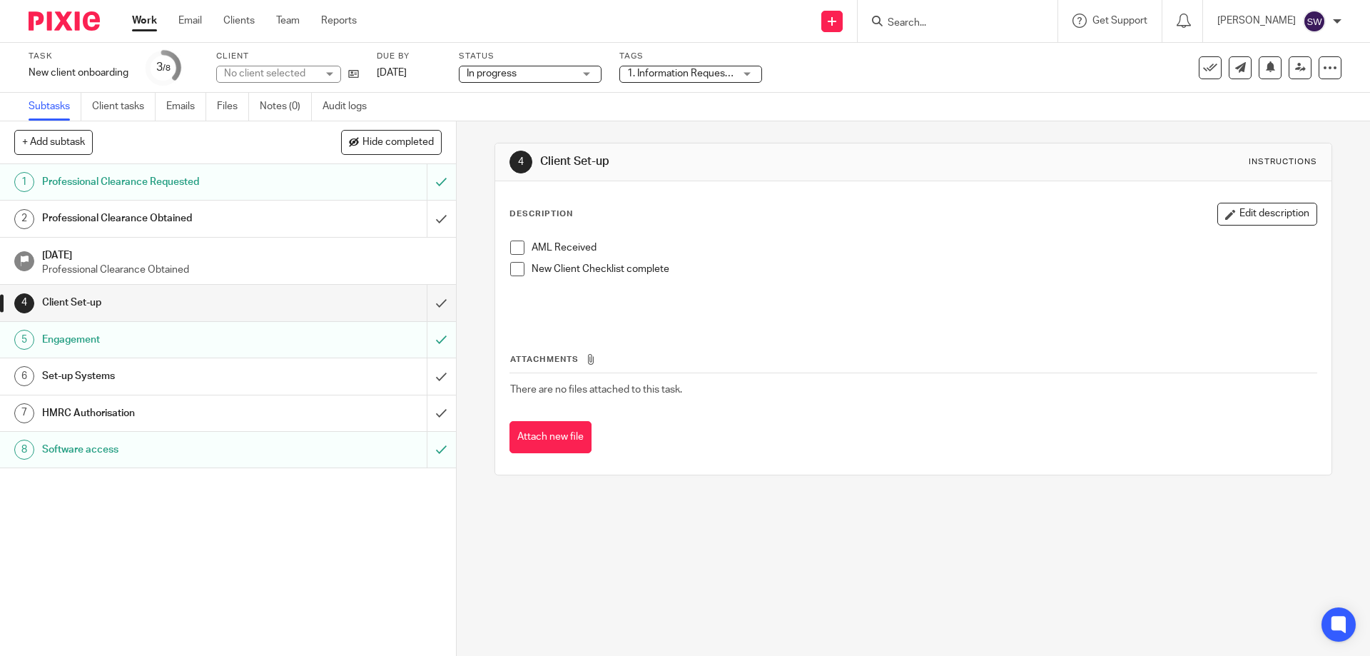
click at [517, 270] on span at bounding box center [517, 269] width 14 height 14
click at [202, 370] on h1 "Set-up Systems" at bounding box center [165, 375] width 247 height 21
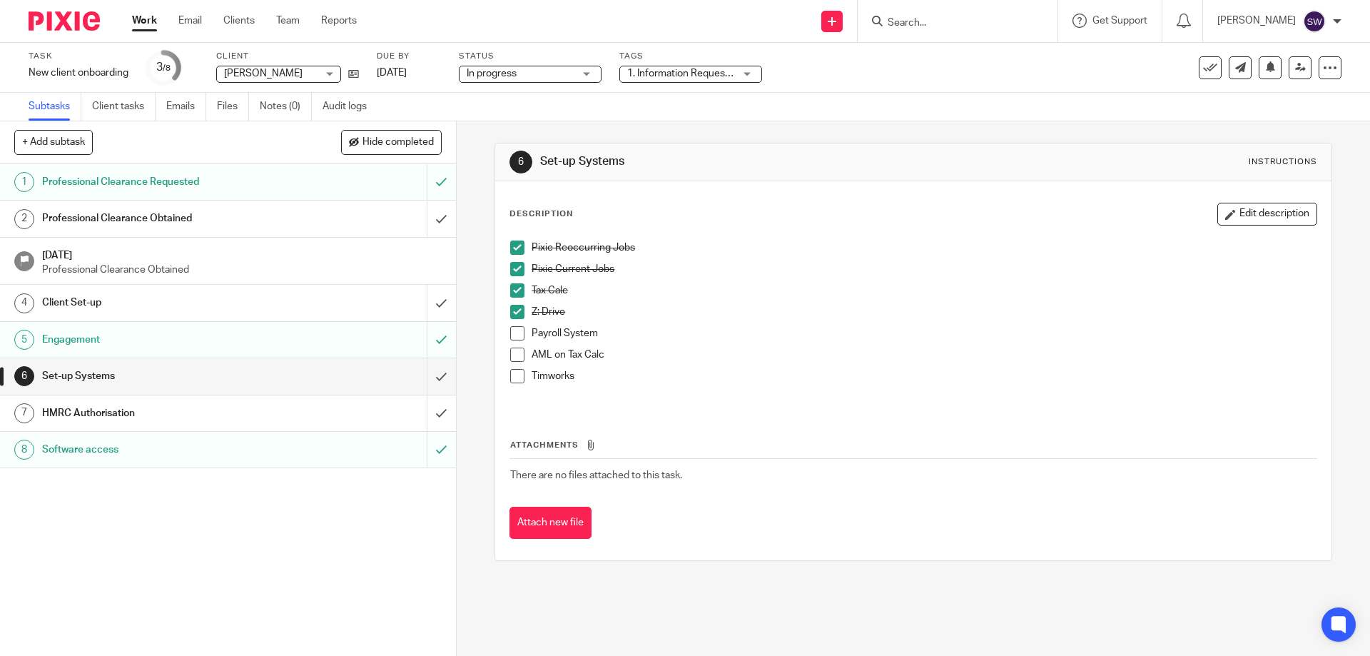
click at [153, 23] on link "Work" at bounding box center [144, 21] width 25 height 14
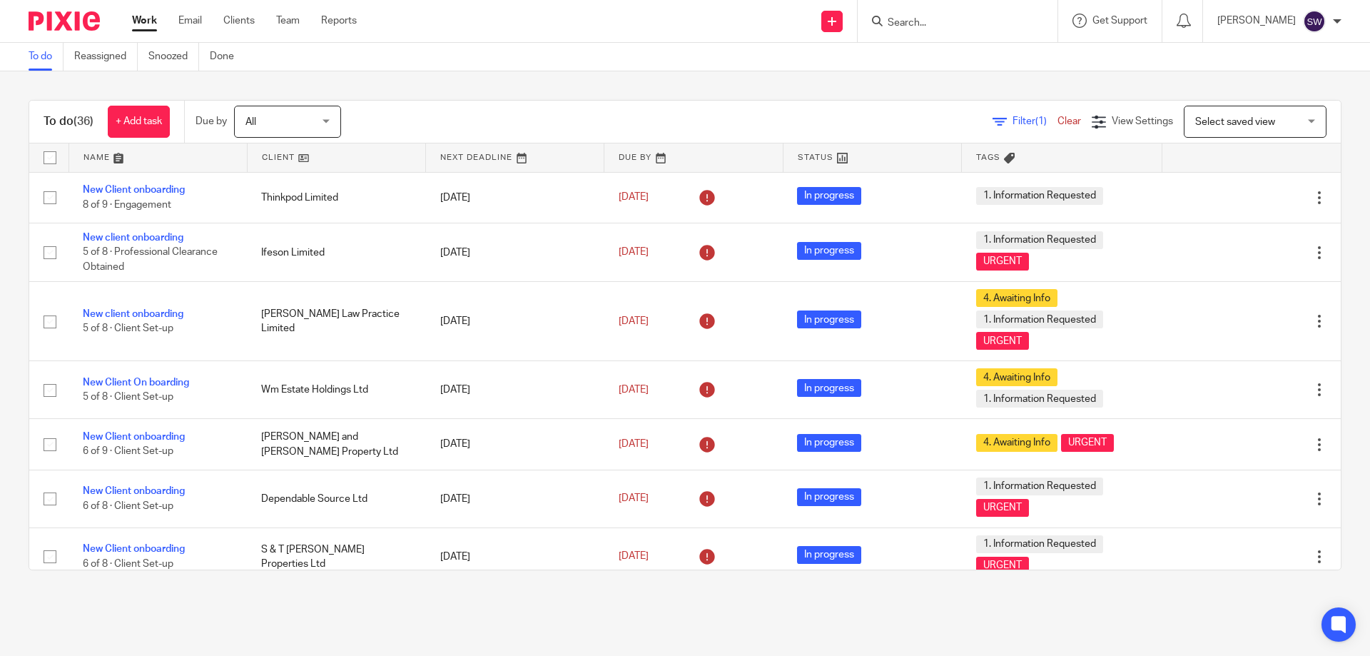
click at [999, 13] on form at bounding box center [962, 21] width 152 height 18
click at [971, 24] on input "Search" at bounding box center [950, 23] width 128 height 13
type input "ruby"
click at [975, 51] on link at bounding box center [971, 55] width 177 height 21
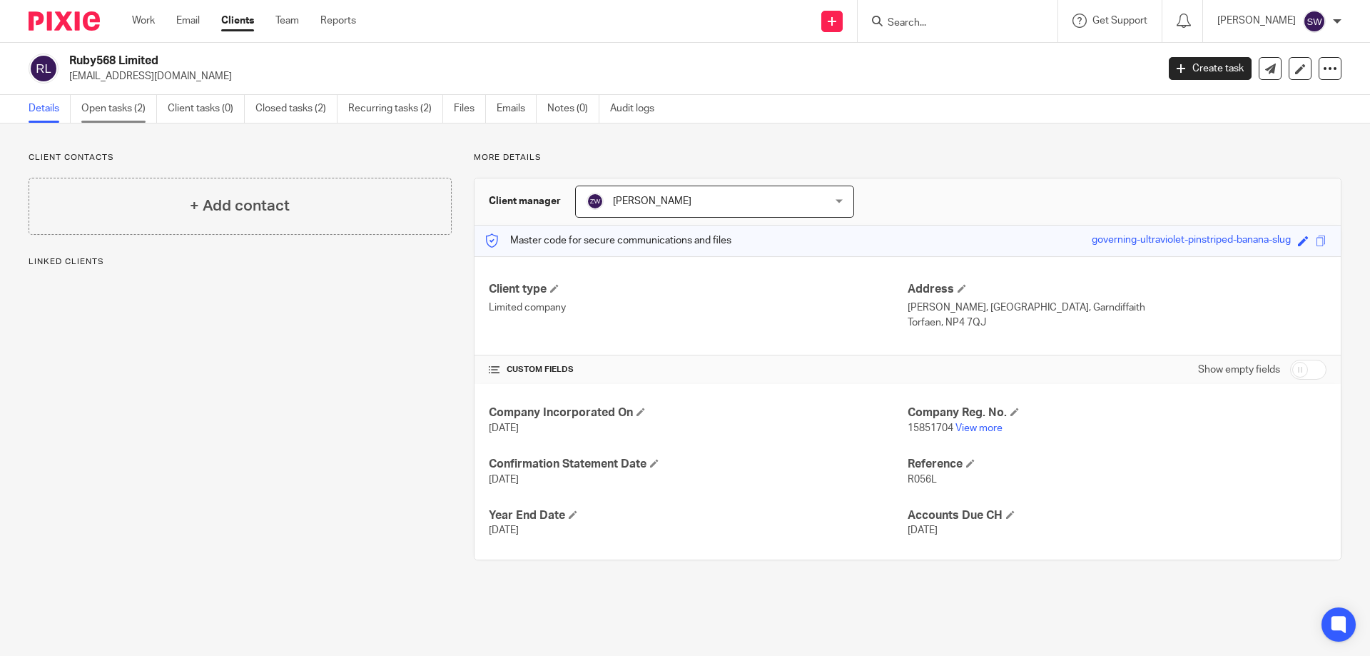
click at [104, 111] on link "Open tasks (2)" at bounding box center [119, 109] width 76 height 28
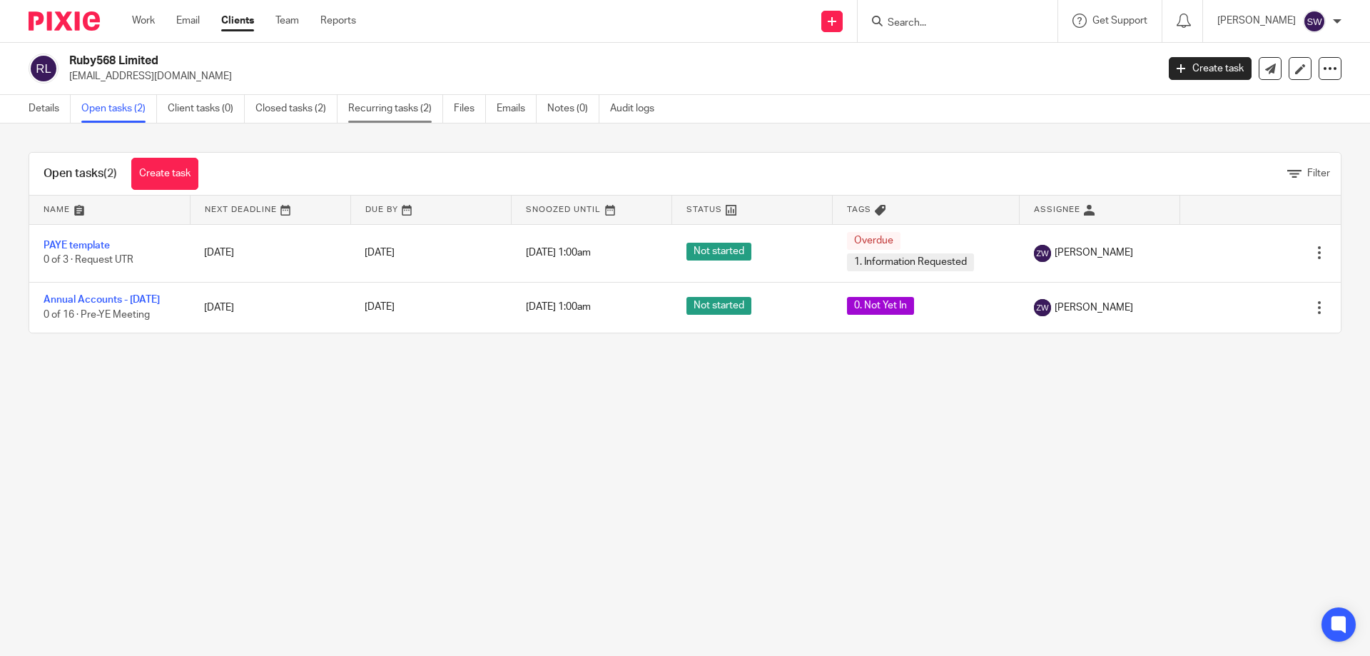
click at [381, 104] on link "Recurring tasks (2)" at bounding box center [395, 109] width 95 height 28
